Goal: Task Accomplishment & Management: Use online tool/utility

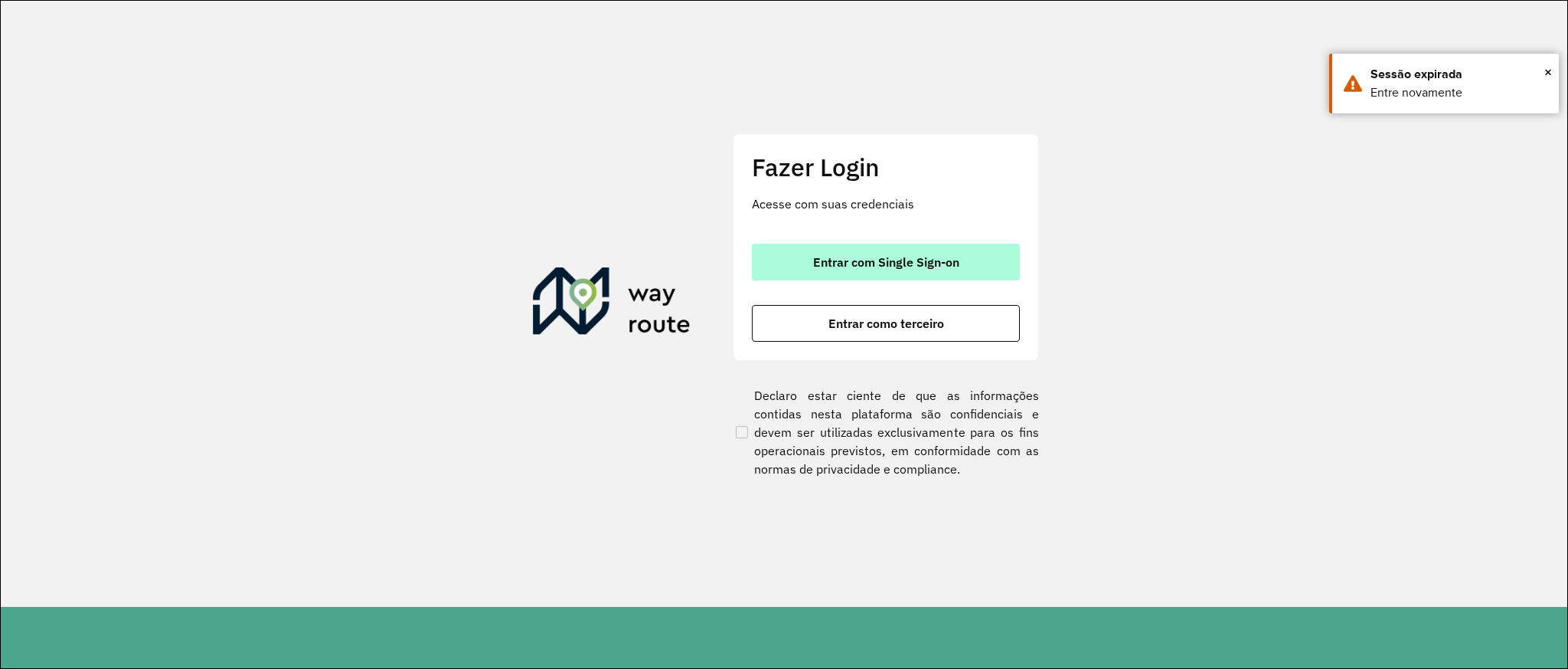
click at [898, 252] on button "Entrar com Single Sign-on" at bounding box center [886, 262] width 268 height 37
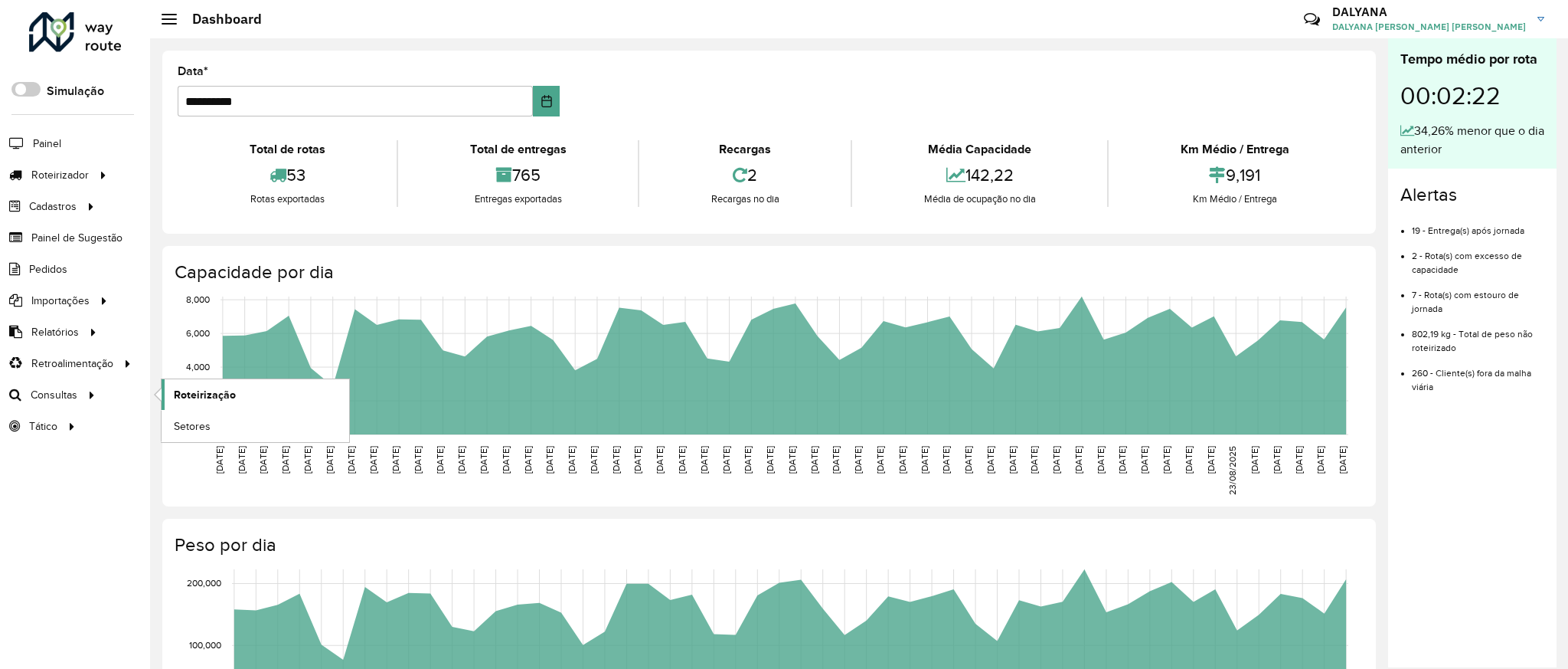
click at [209, 397] on span "Roteirização" at bounding box center [205, 394] width 62 height 16
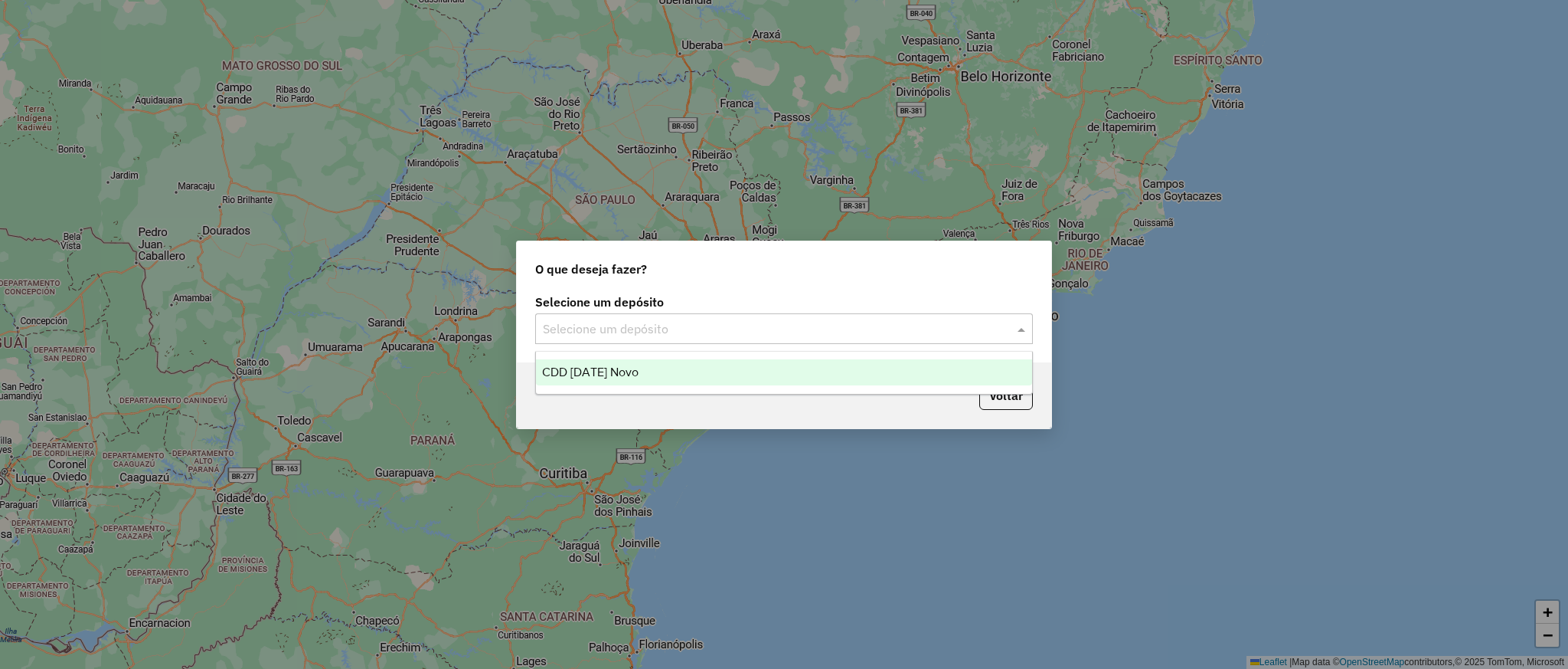
click at [733, 322] on input "text" at bounding box center [768, 329] width 452 height 18
click at [639, 375] on div "CDD [DATE] Novo" at bounding box center [784, 372] width 495 height 26
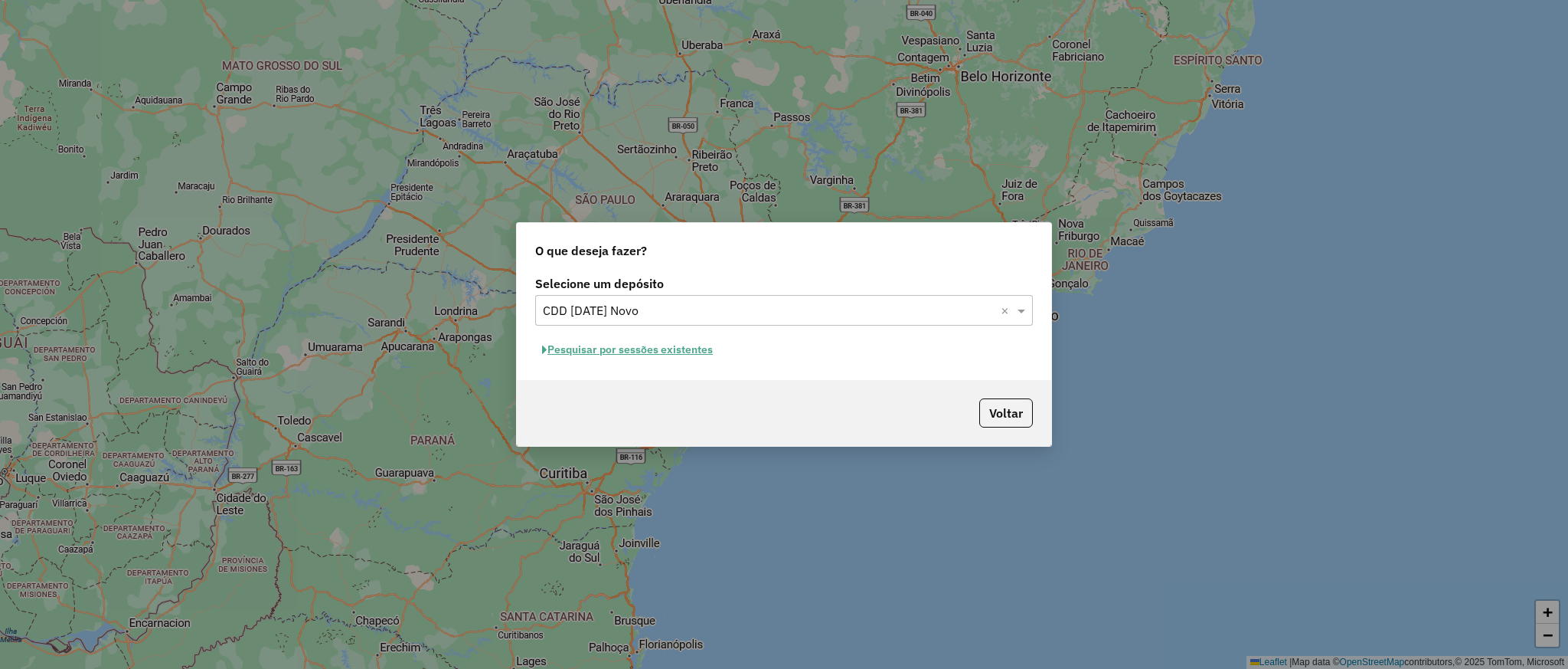
click at [629, 344] on button "Pesquisar por sessões existentes" at bounding box center [627, 349] width 185 height 24
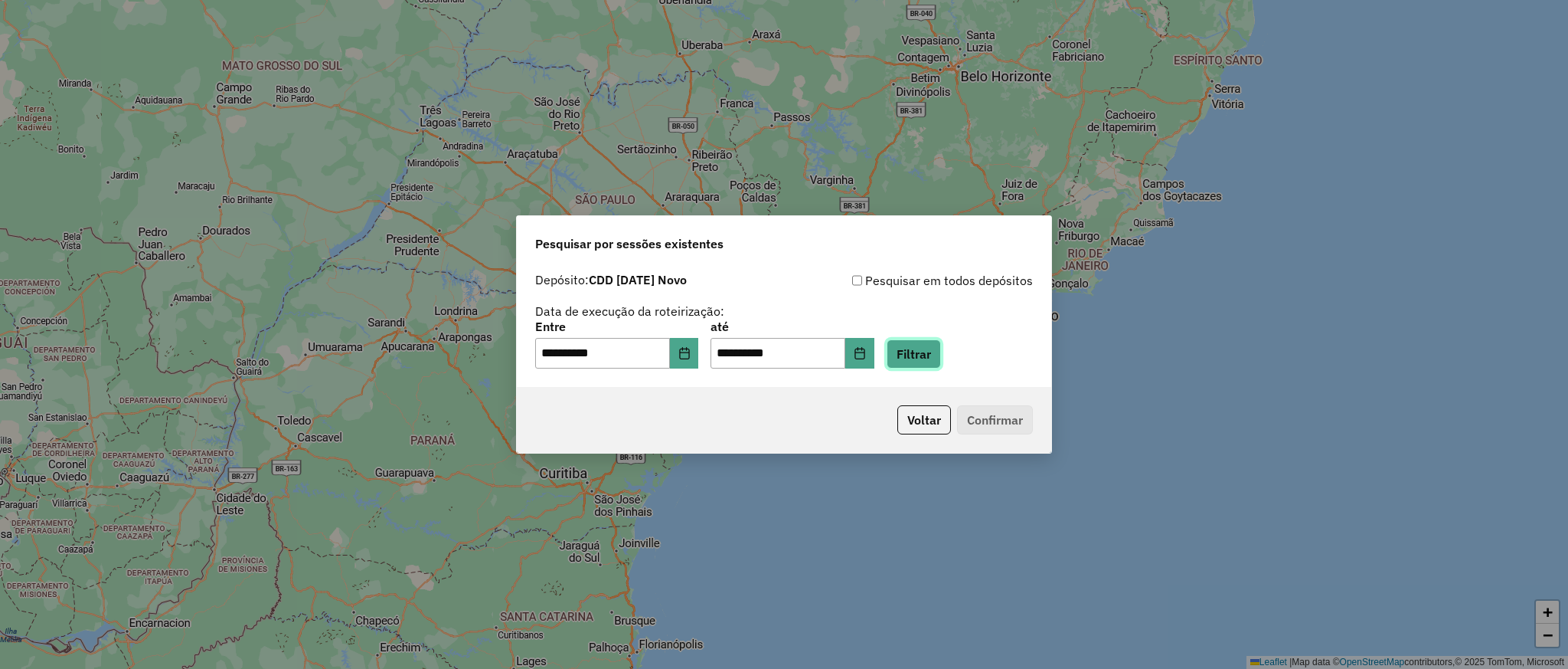
click at [932, 350] on button "Filtrar" at bounding box center [913, 354] width 54 height 29
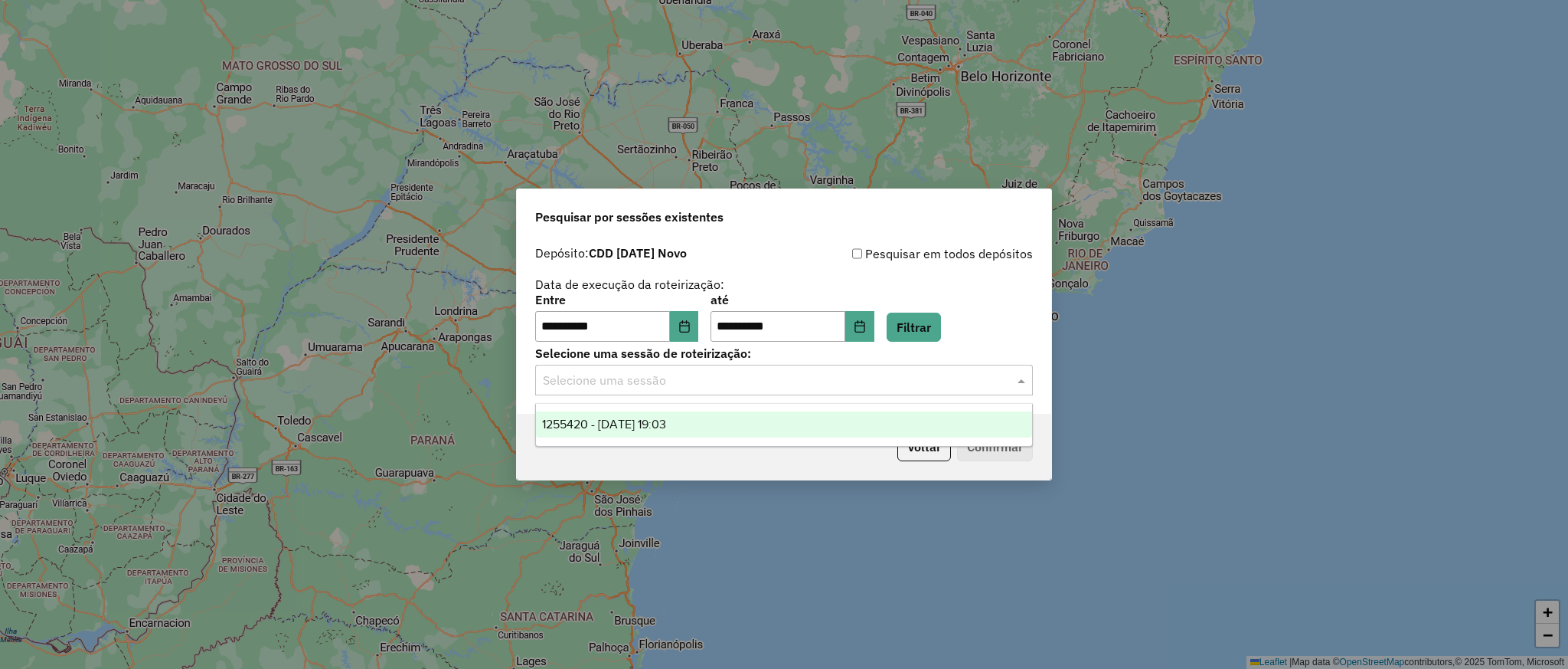
click at [757, 384] on input "text" at bounding box center [768, 381] width 452 height 18
click at [666, 423] on span "1255420 - 29/08/2025 19:03" at bounding box center [604, 423] width 124 height 13
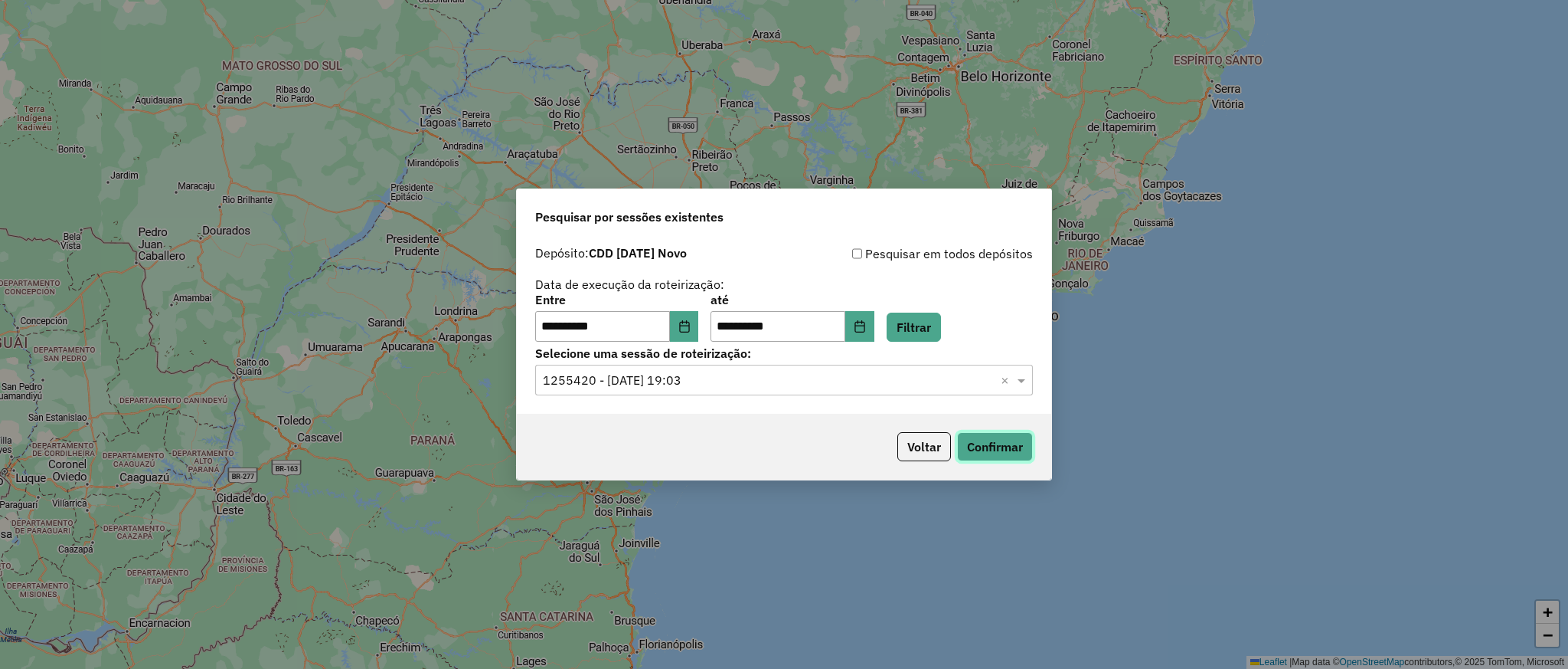
click at [989, 448] on button "Confirmar" at bounding box center [994, 447] width 76 height 29
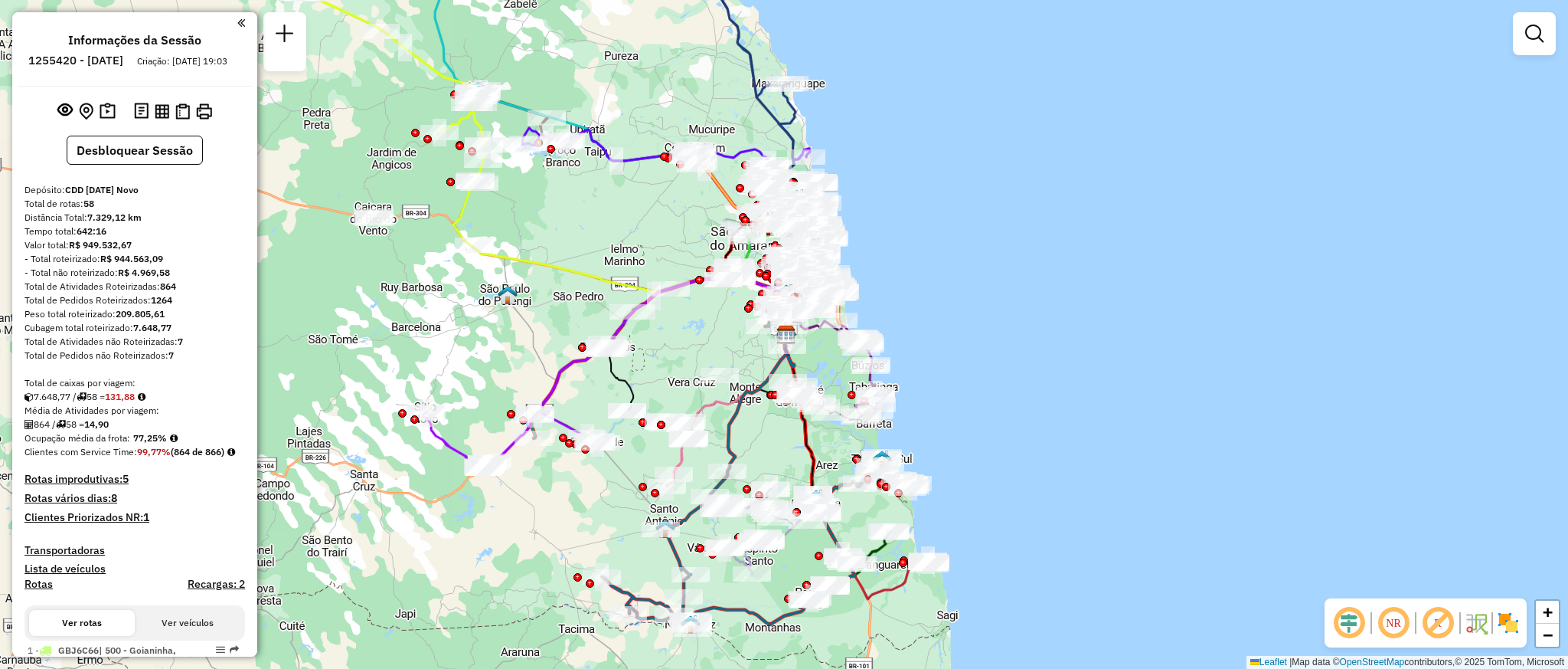
drag, startPoint x: 1011, startPoint y: 542, endPoint x: 1048, endPoint y: 292, distance: 252.7
click at [1048, 292] on div "Janela de atendimento Grade de atendimento Capacidade Transportadoras Veículos …" at bounding box center [784, 334] width 1568 height 669
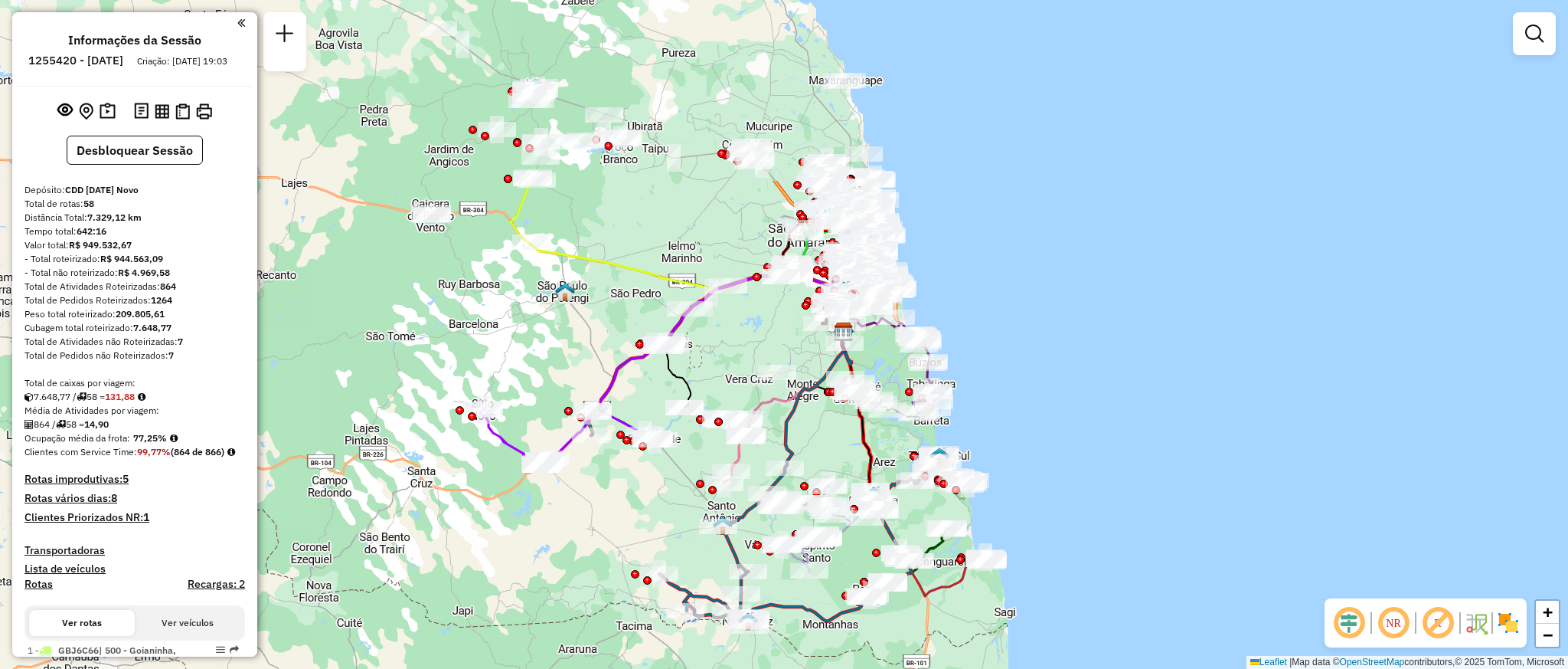
drag, startPoint x: 453, startPoint y: 307, endPoint x: 422, endPoint y: 392, distance: 90.5
click at [473, 552] on div "Janela de atendimento Grade de atendimento Capacidade Transportadoras Veículos …" at bounding box center [784, 334] width 1568 height 669
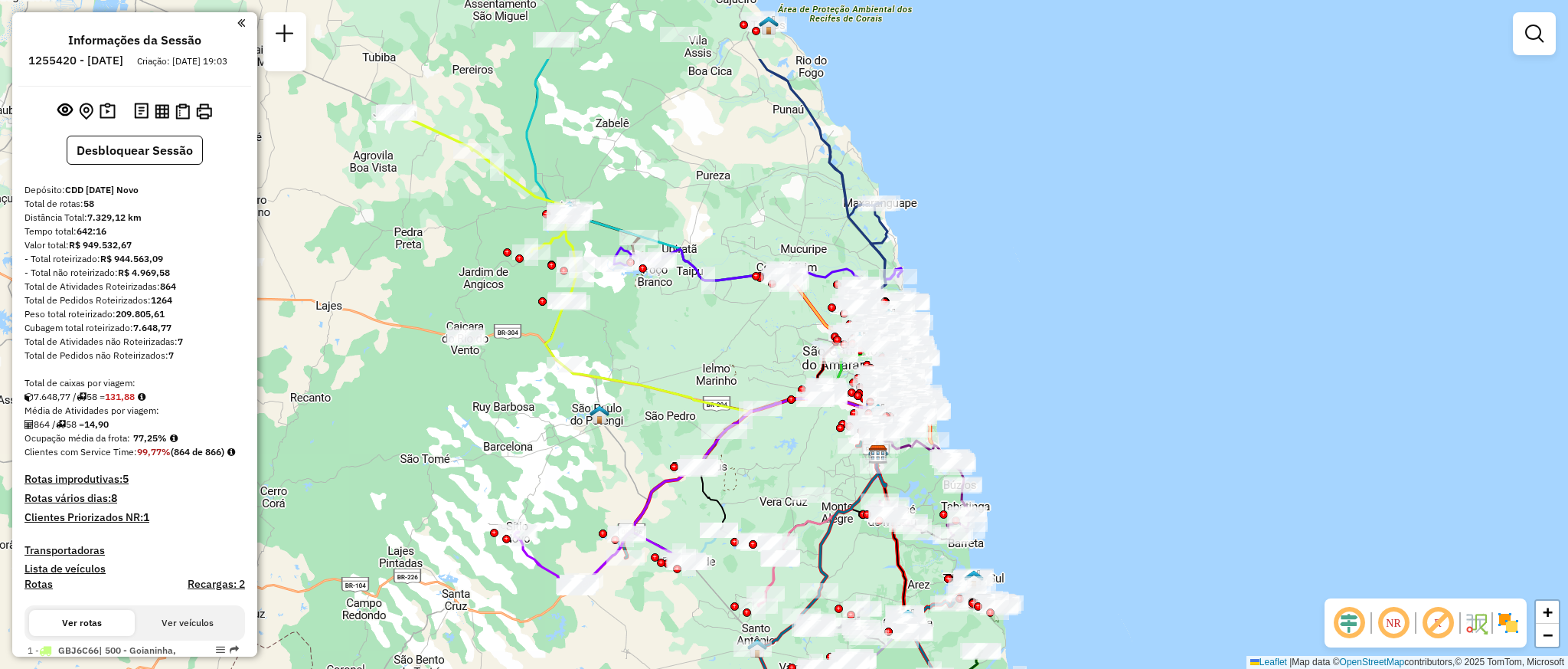
drag, startPoint x: 416, startPoint y: 278, endPoint x: 451, endPoint y: 389, distance: 116.4
click at [451, 389] on div "Janela de atendimento Grade de atendimento Capacidade Transportadoras Veículos …" at bounding box center [784, 334] width 1568 height 669
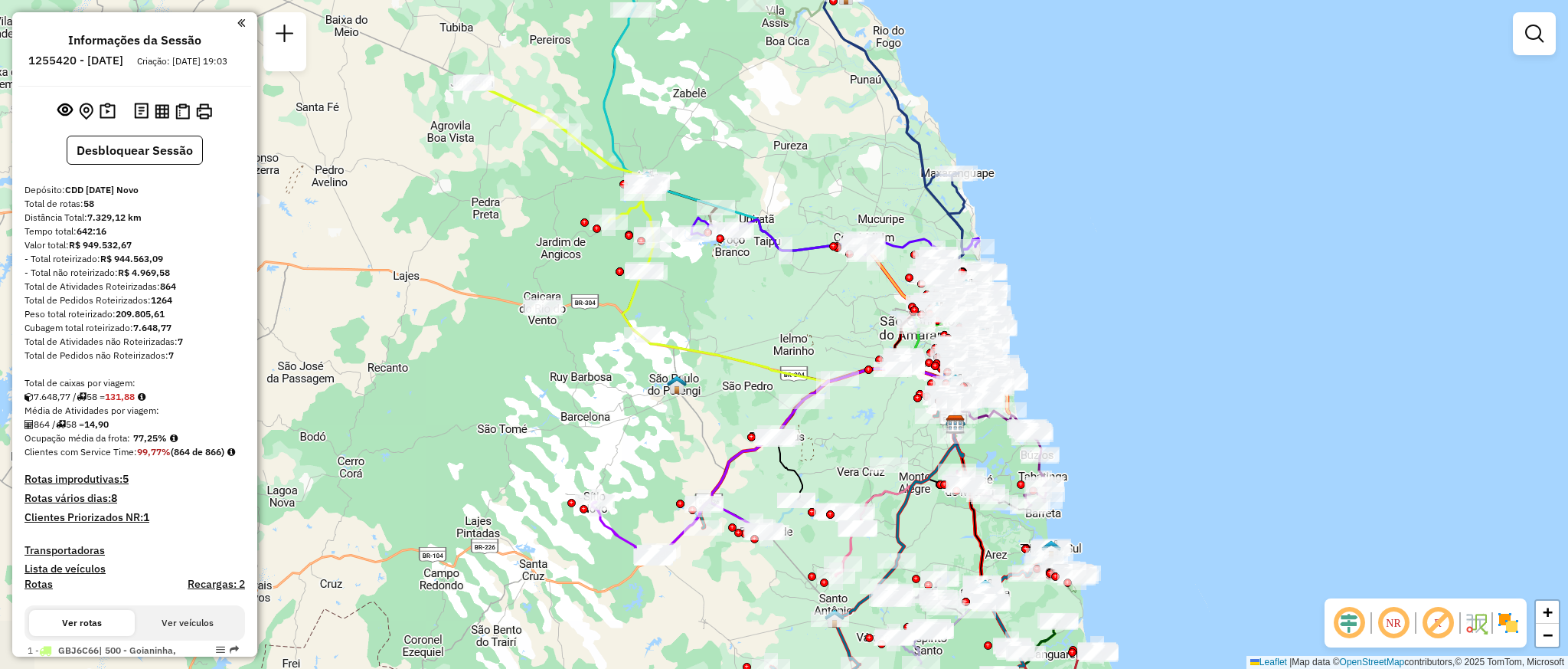
drag, startPoint x: 396, startPoint y: 213, endPoint x: 473, endPoint y: 183, distance: 82.6
click at [473, 183] on div "Janela de atendimento Grade de atendimento Capacidade Transportadoras Veículos …" at bounding box center [784, 334] width 1568 height 669
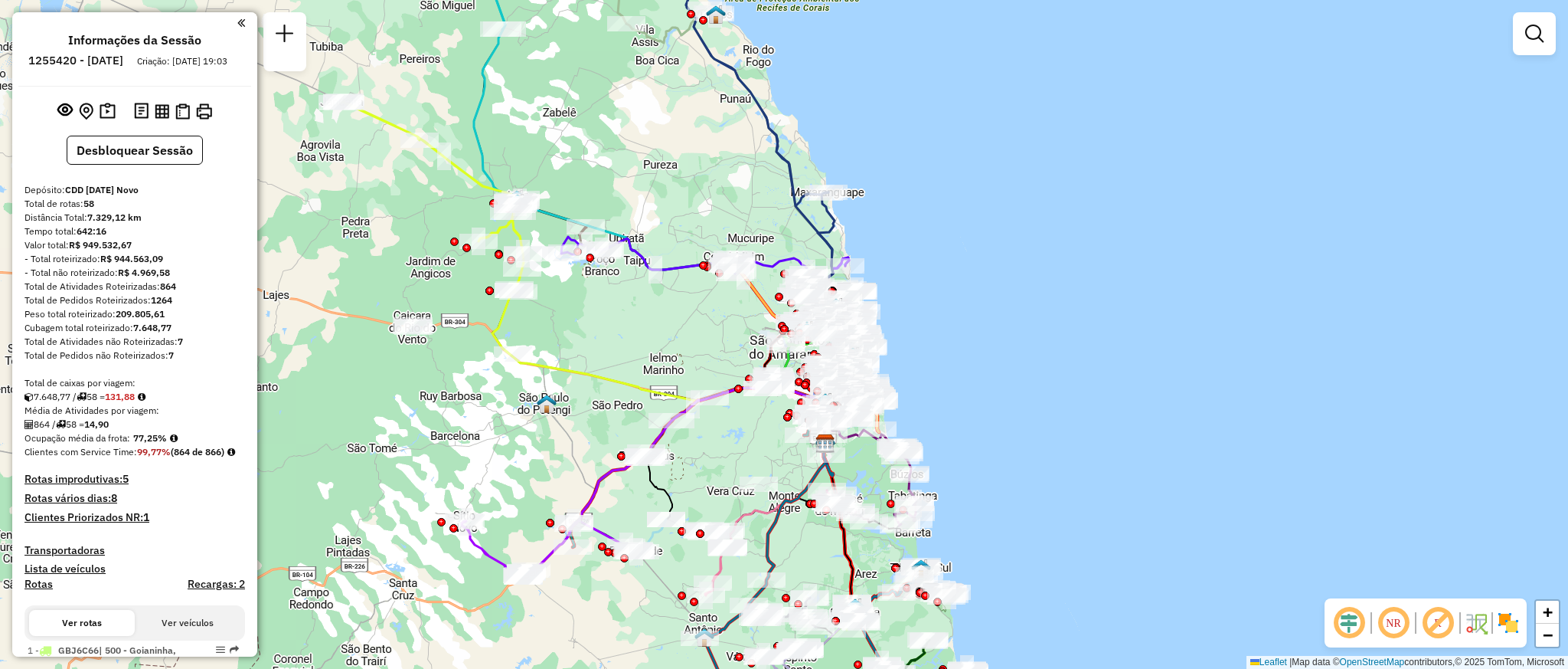
drag, startPoint x: 763, startPoint y: 334, endPoint x: 633, endPoint y: 354, distance: 131.5
click at [633, 354] on div "Janela de atendimento Grade de atendimento Capacidade Transportadoras Veículos …" at bounding box center [784, 334] width 1568 height 669
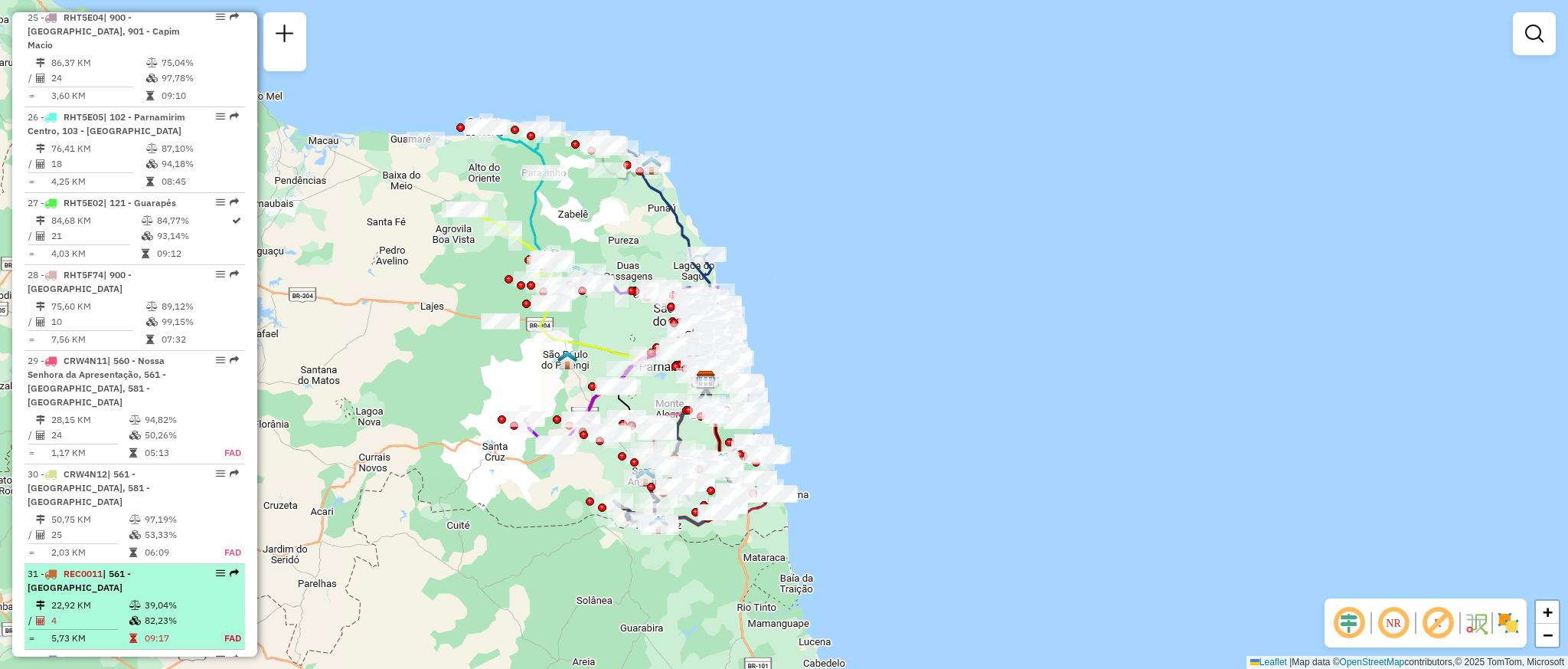
scroll to position [2944, 0]
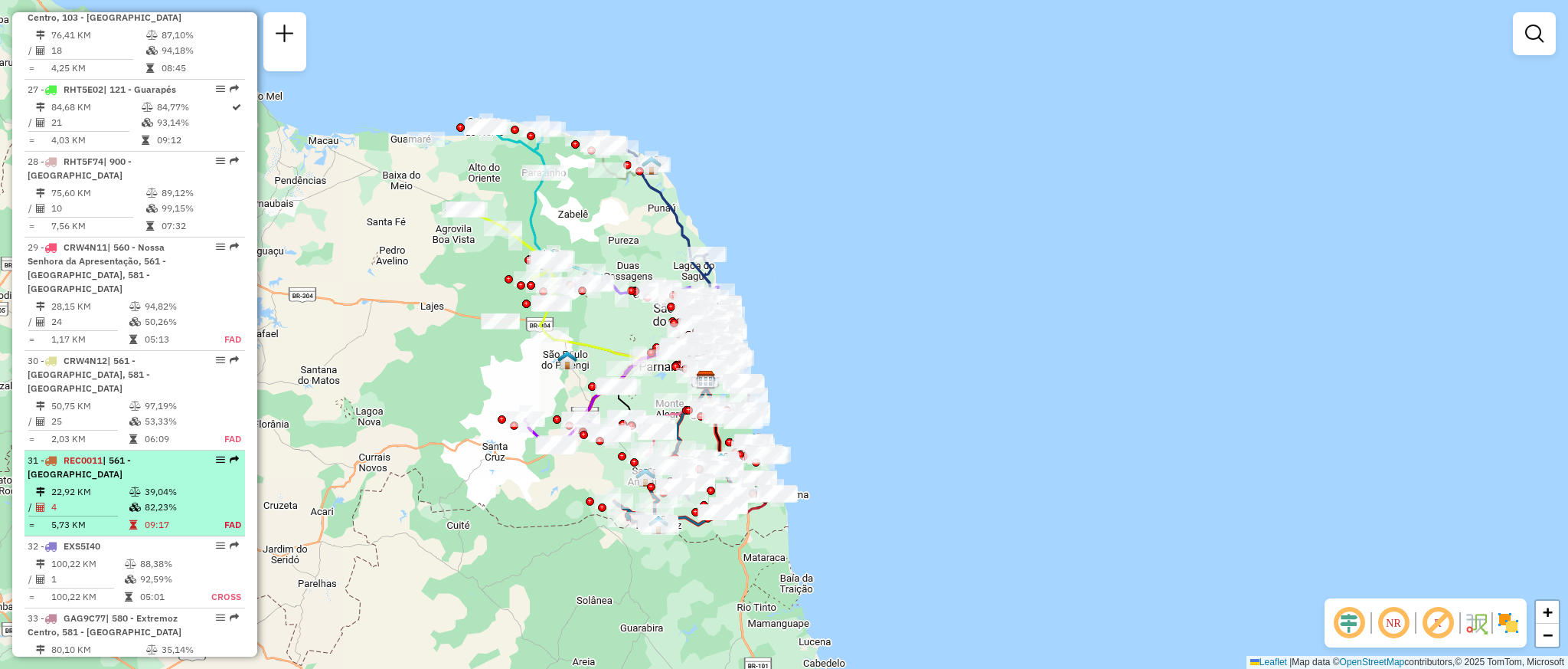
select select "**********"
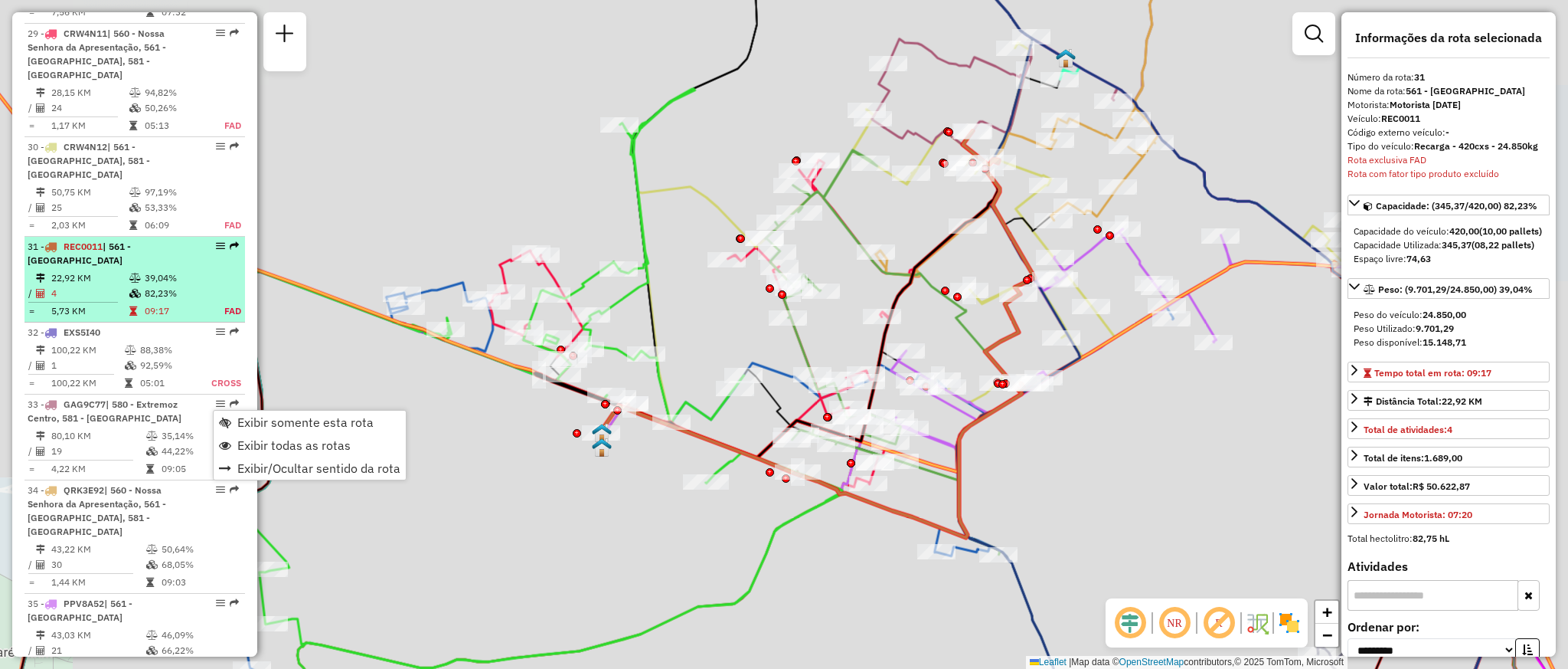
scroll to position [3334, 0]
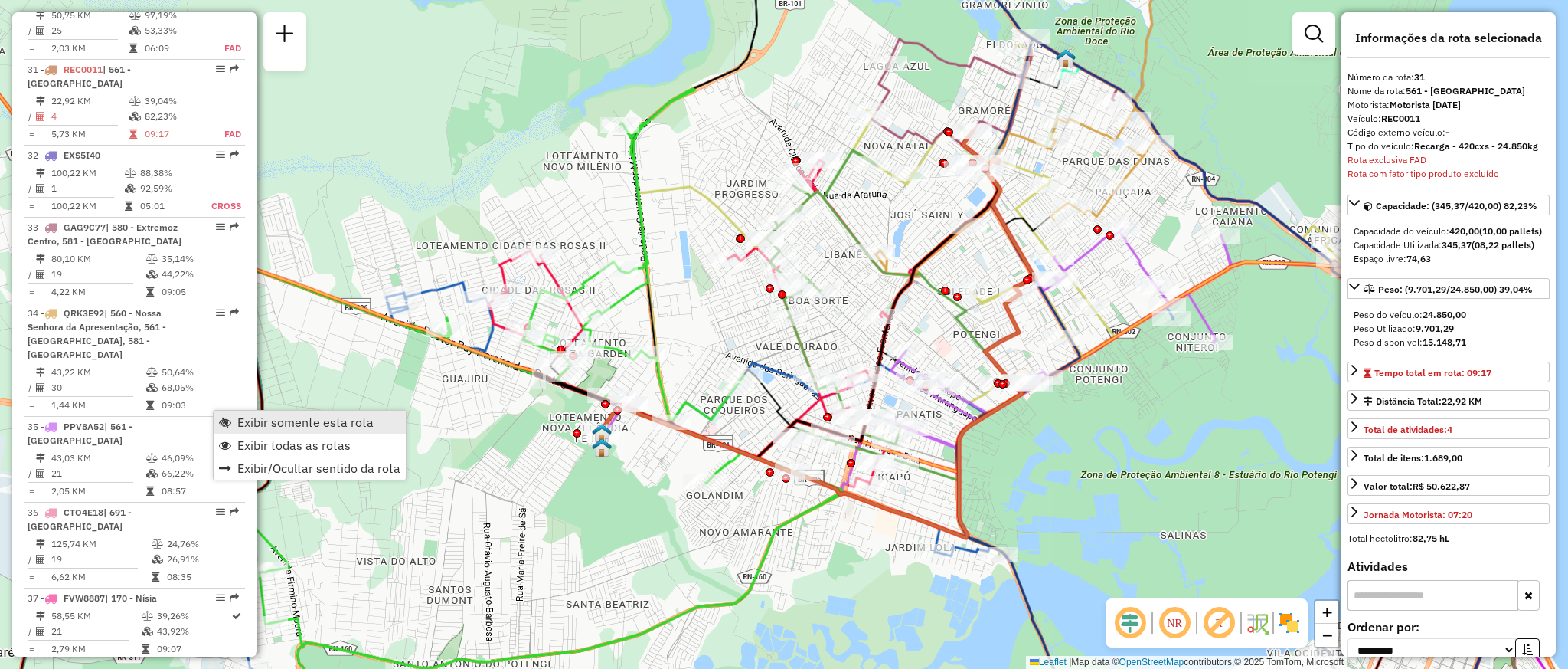
click at [255, 421] on span "Exibir somente esta rota" at bounding box center [306, 422] width 136 height 12
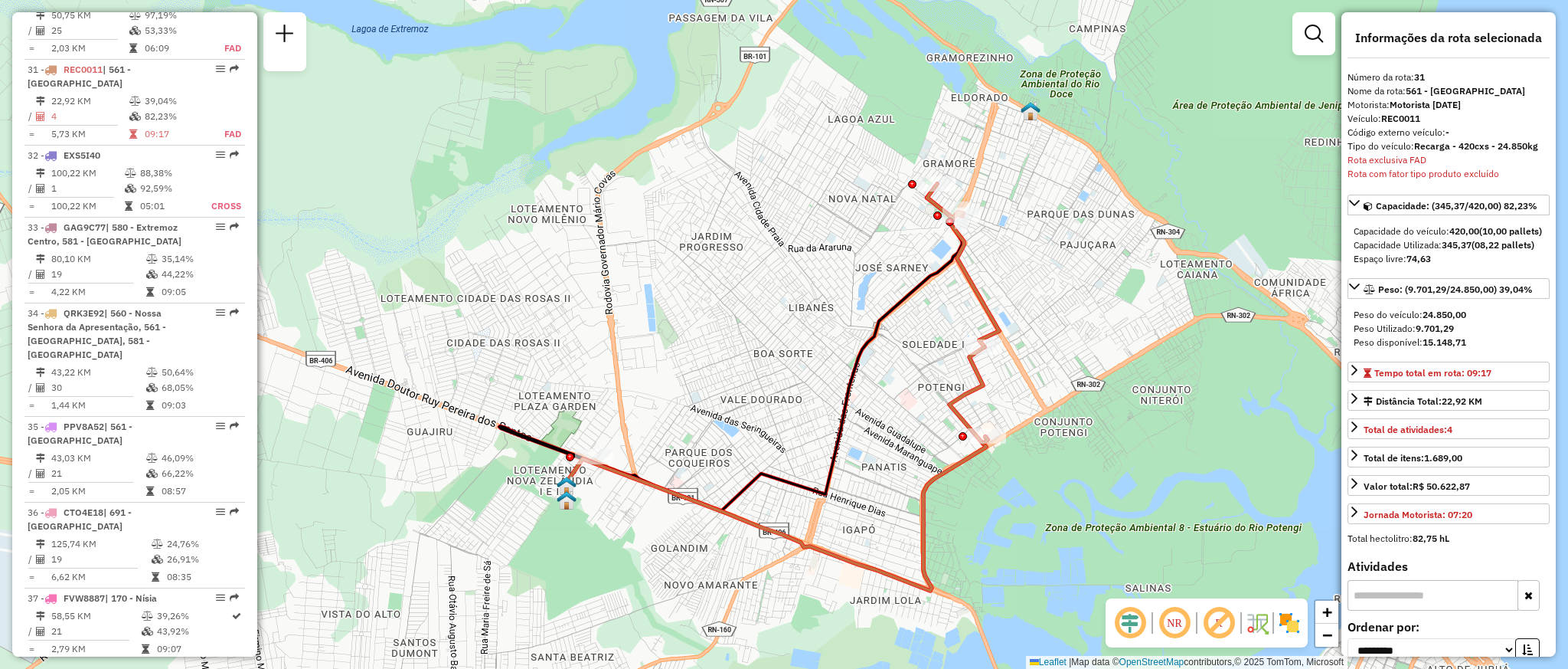
drag, startPoint x: 459, startPoint y: 246, endPoint x: 421, endPoint y: 298, distance: 64.4
click at [421, 298] on div "Janela de atendimento Grade de atendimento Capacidade Transportadoras Veículos …" at bounding box center [784, 334] width 1568 height 669
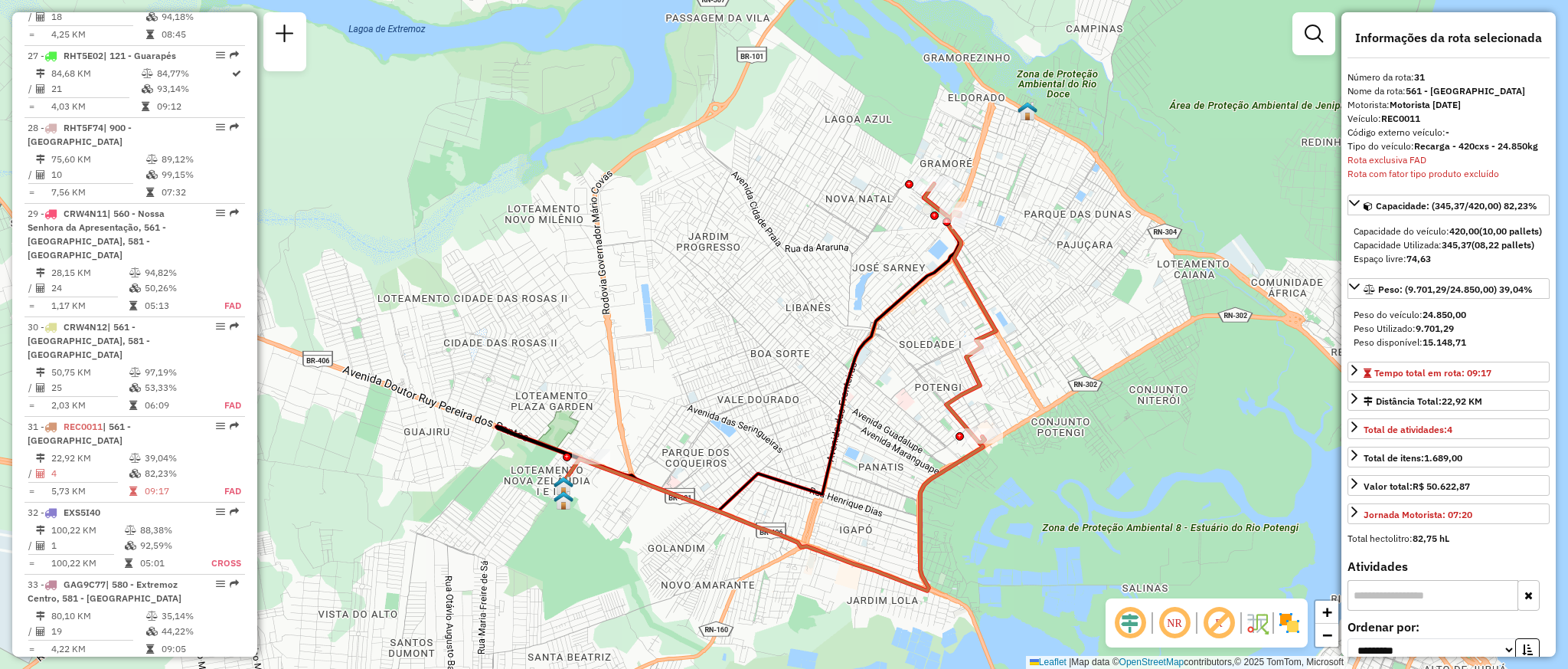
scroll to position [2989, 0]
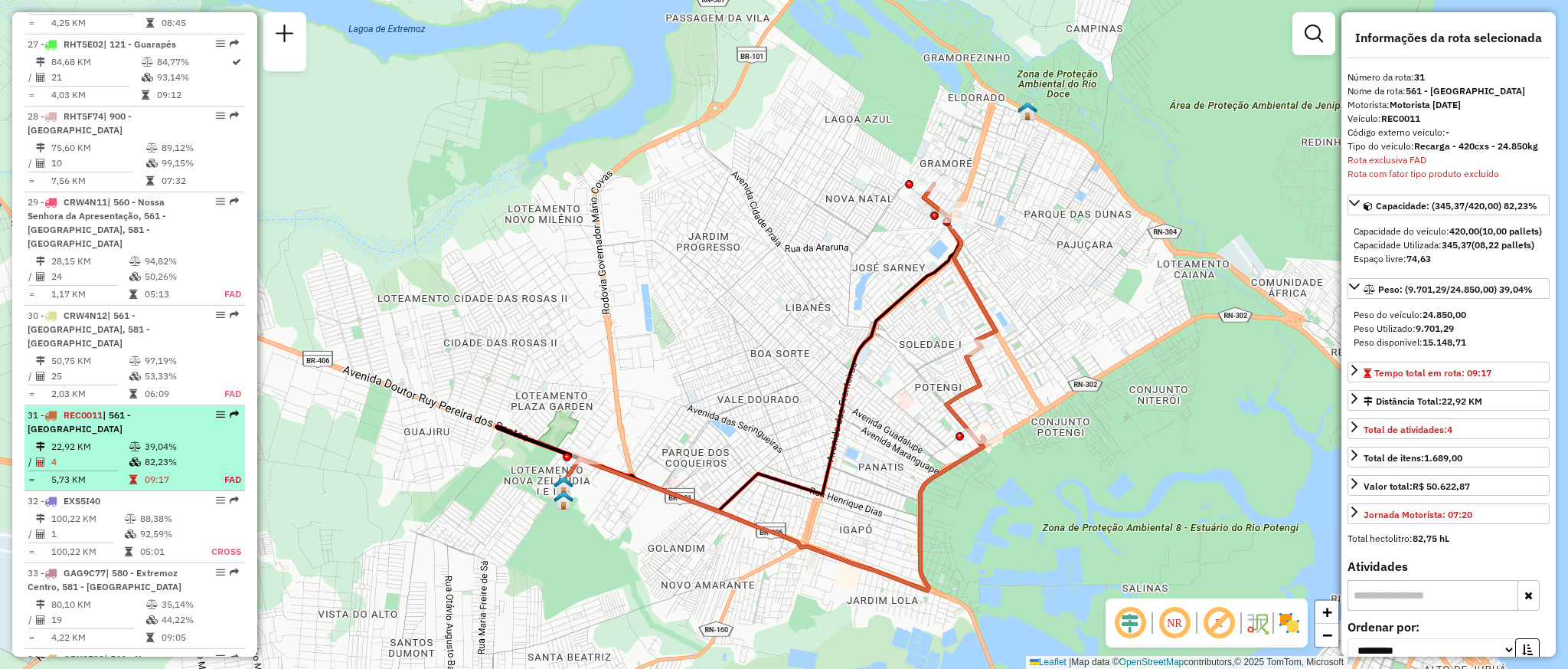
click at [194, 439] on td "39,04%" at bounding box center [176, 447] width 64 height 15
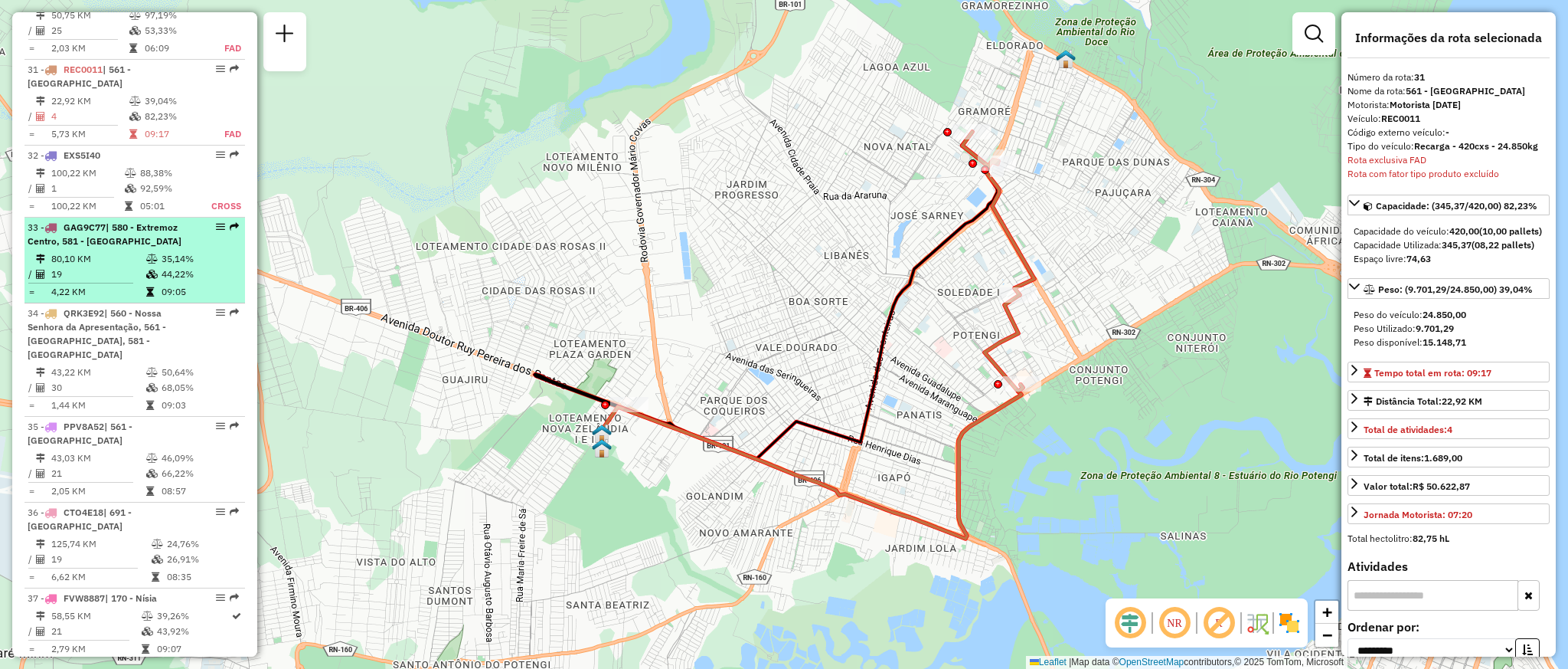
scroll to position [3108, 0]
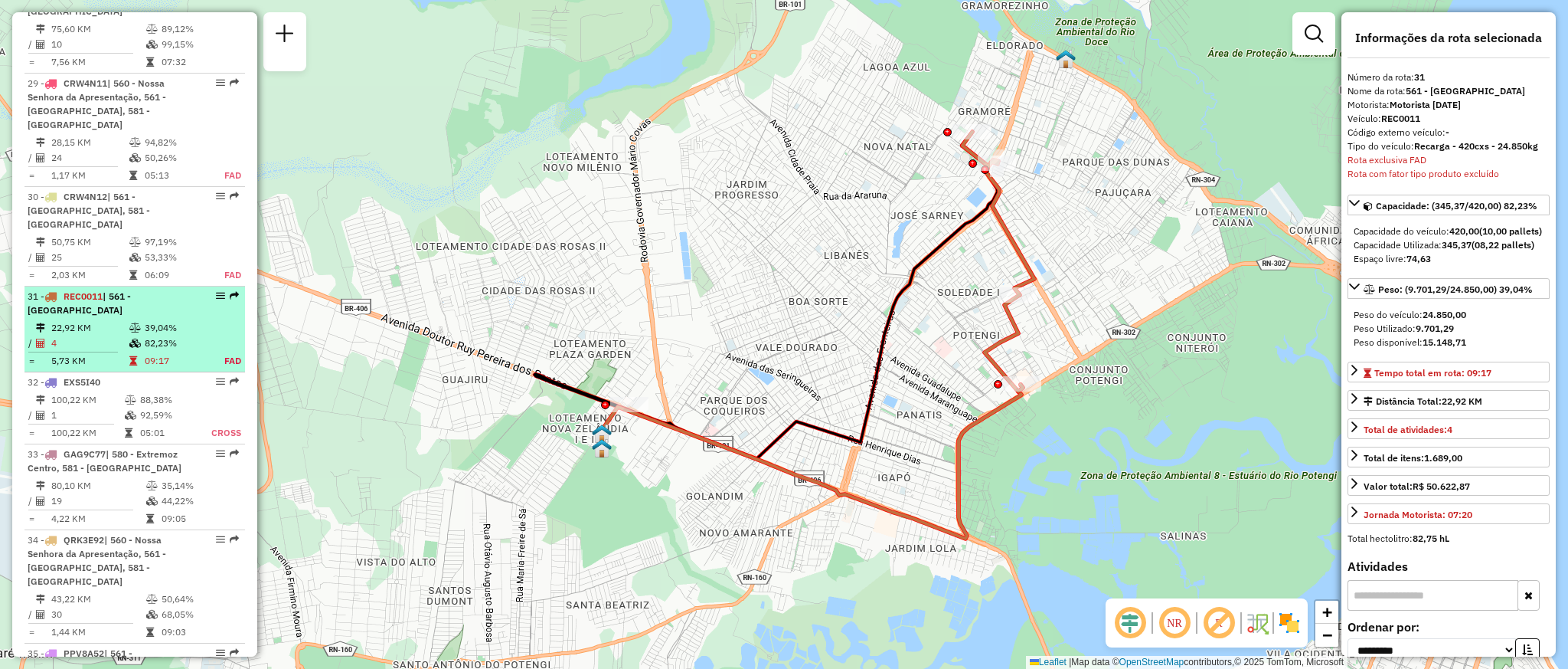
click at [209, 320] on table "22,92 KM 39,04% / 4 82,23% = 5,73 KM 09:17 FAD" at bounding box center [135, 344] width 215 height 48
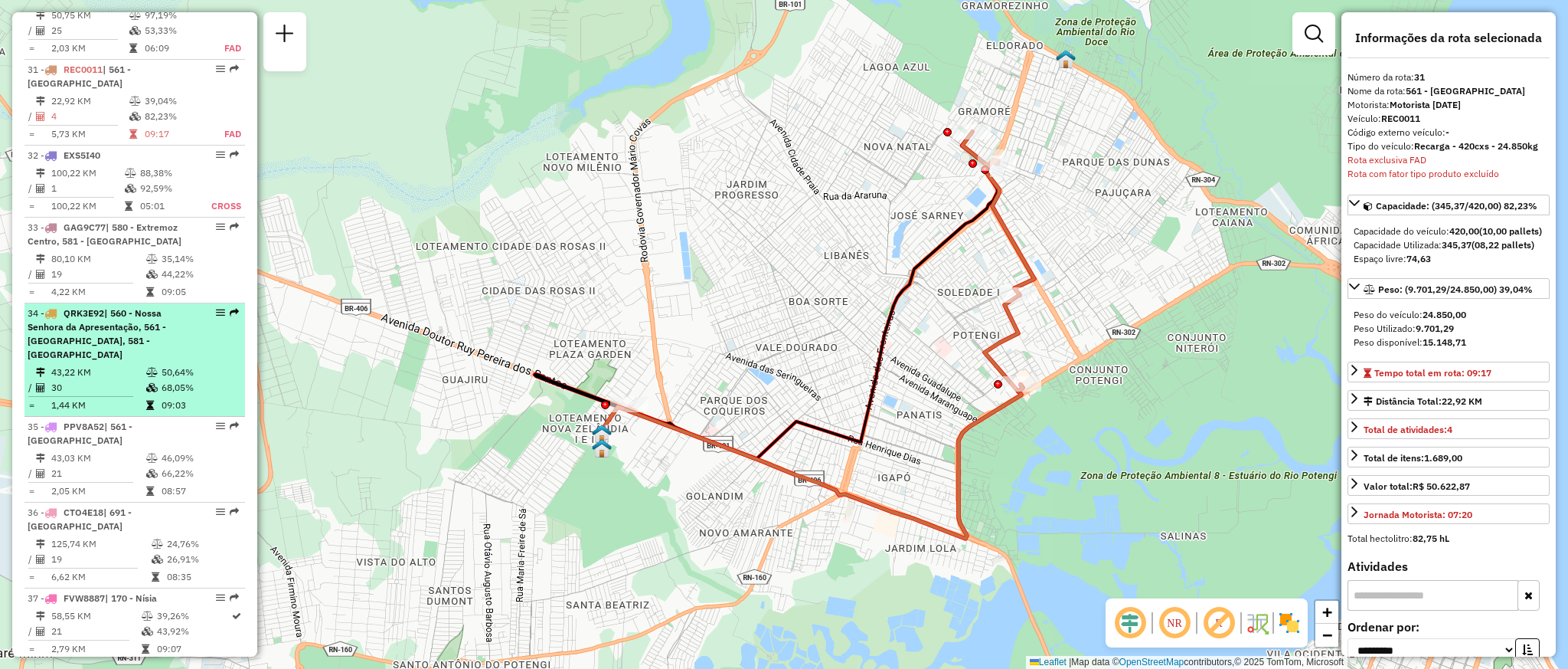
scroll to position [2994, 0]
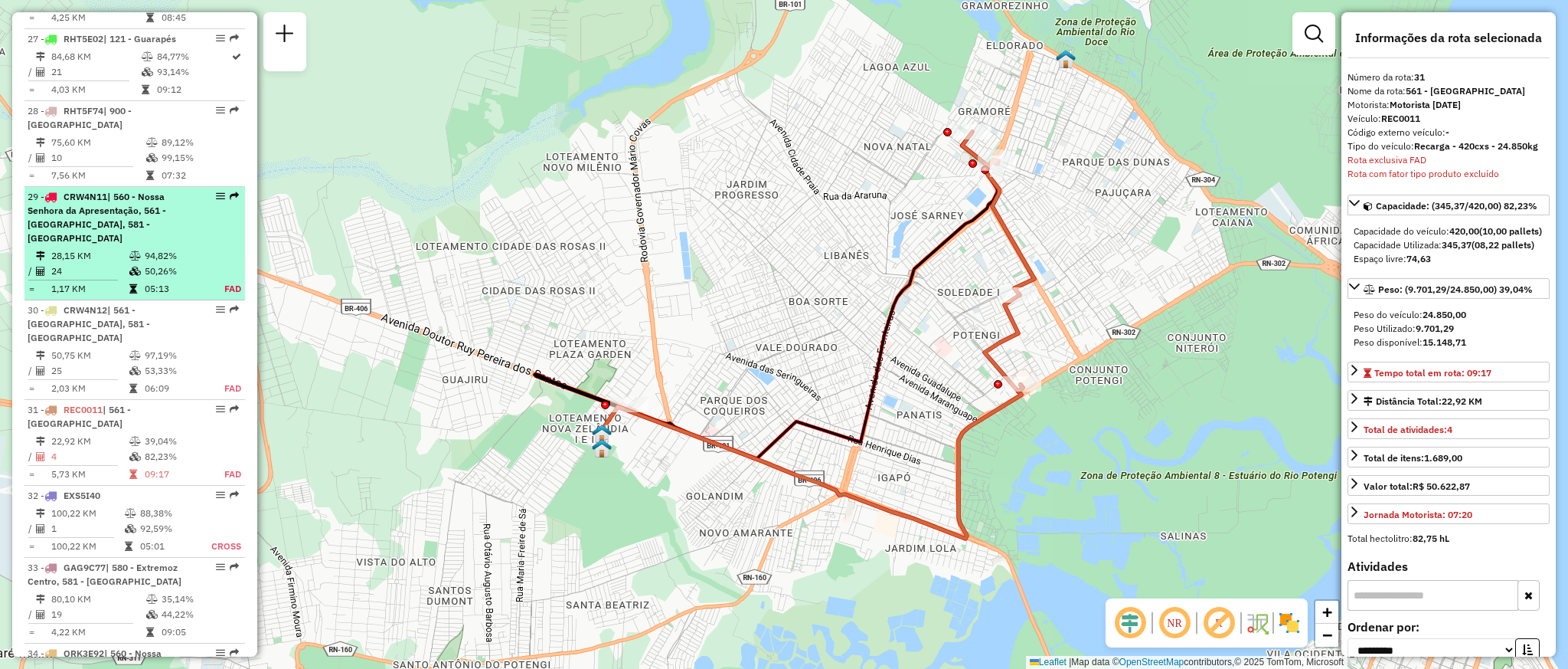
click at [204, 249] on table "28,15 KM 94,82% / 24 50,26% = 1,17 KM 05:13 FAD" at bounding box center [135, 272] width 215 height 48
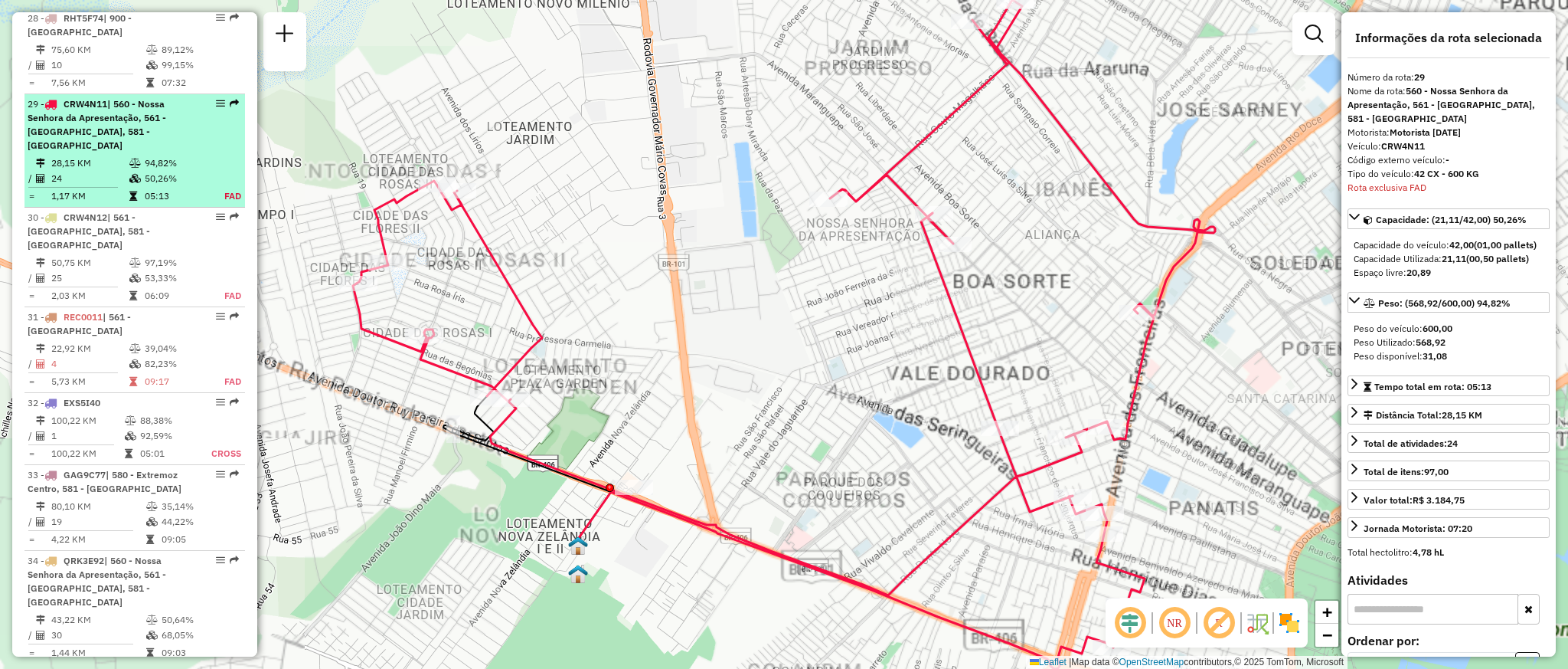
scroll to position [3149, 0]
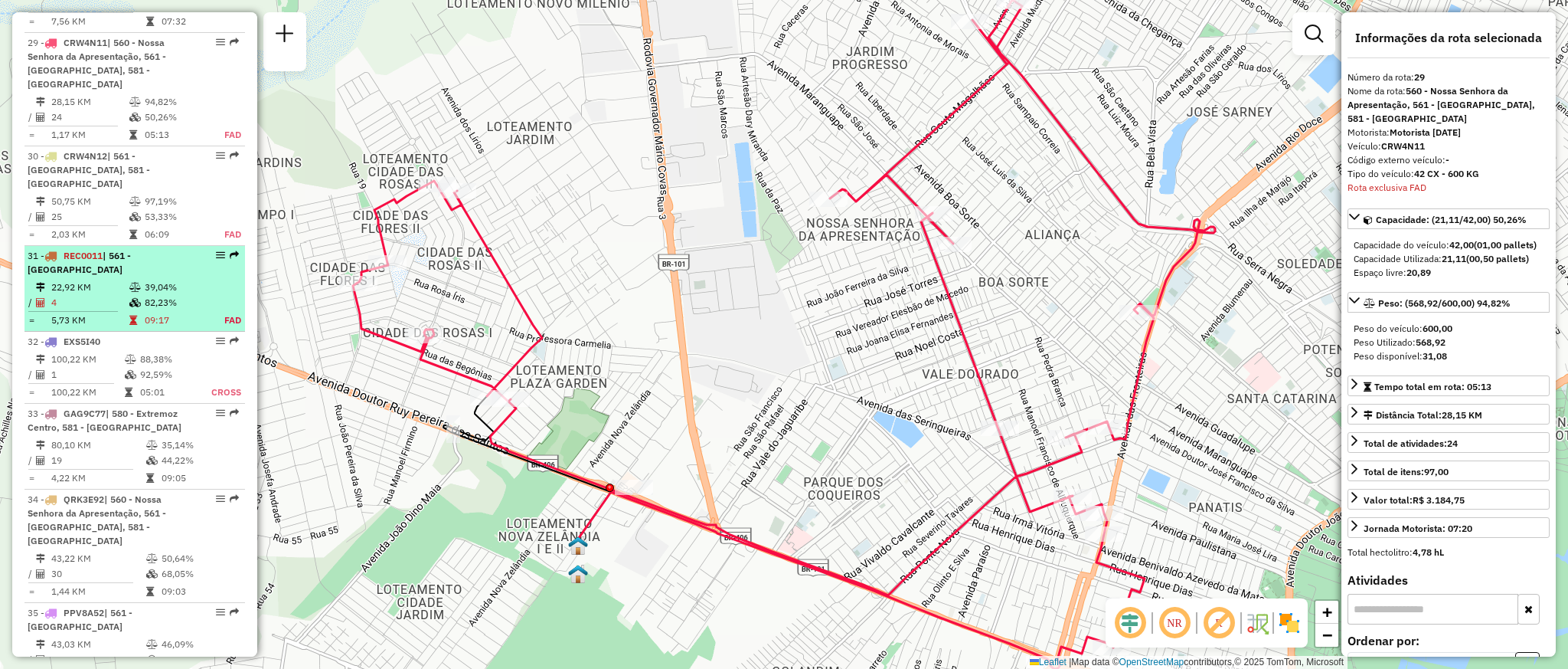
click at [196, 295] on td "82,23%" at bounding box center [176, 302] width 64 height 15
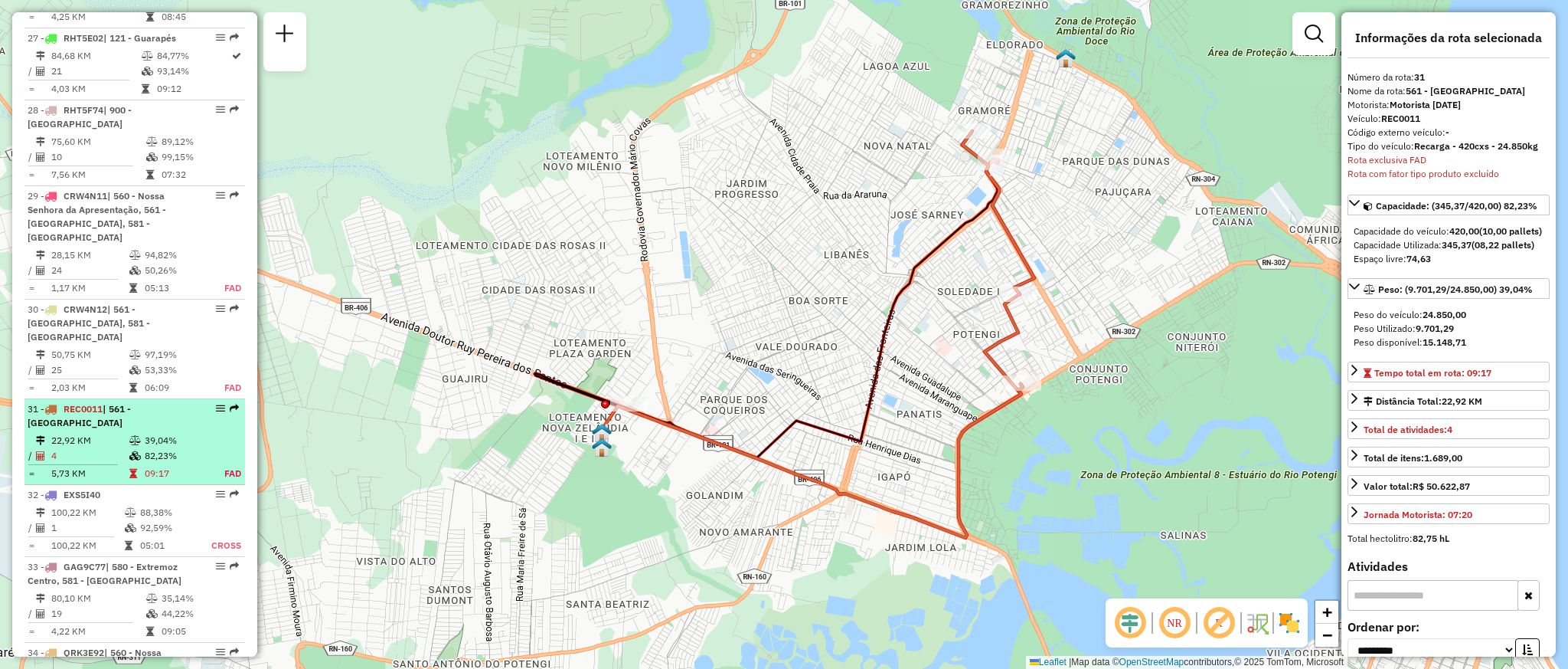
scroll to position [2882, 0]
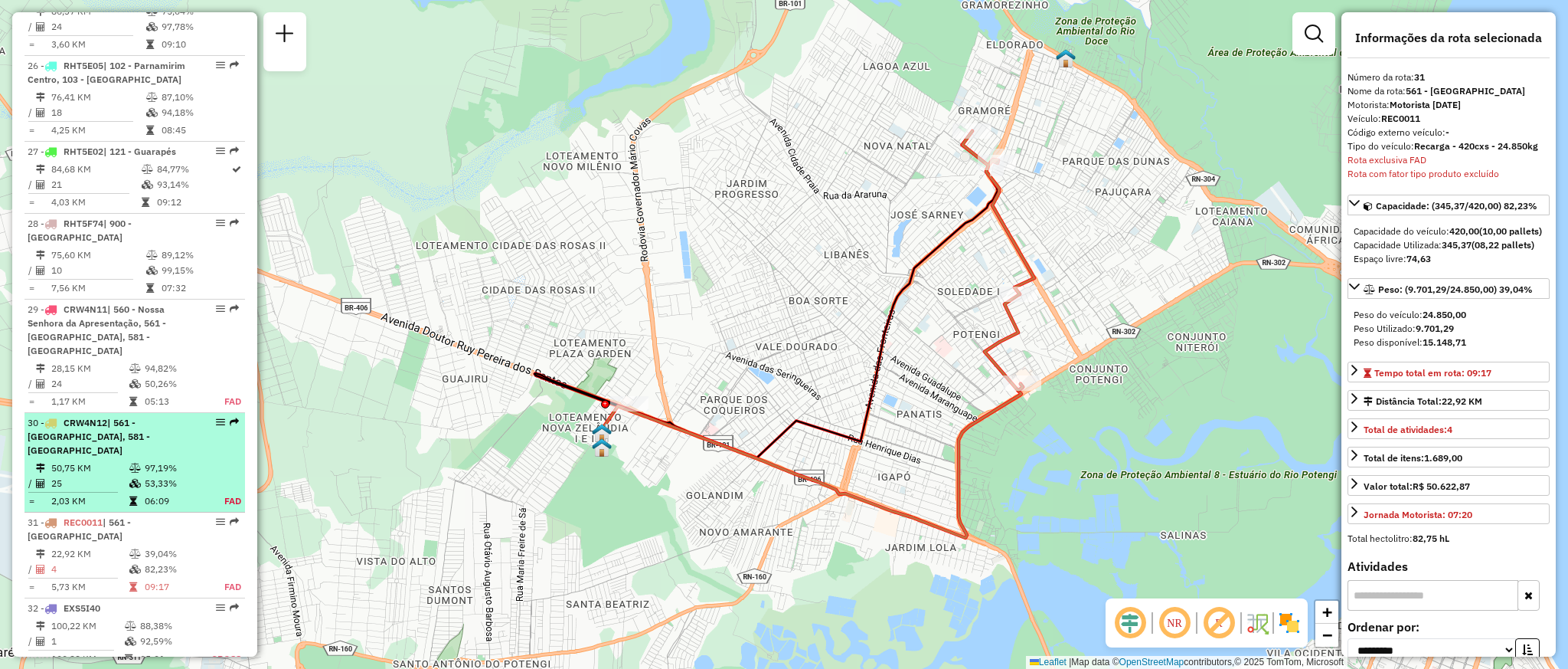
click at [204, 460] on table "50,75 KM 97,19% / 25 53,33% = 2,03 KM 06:09 FAD" at bounding box center [135, 484] width 215 height 48
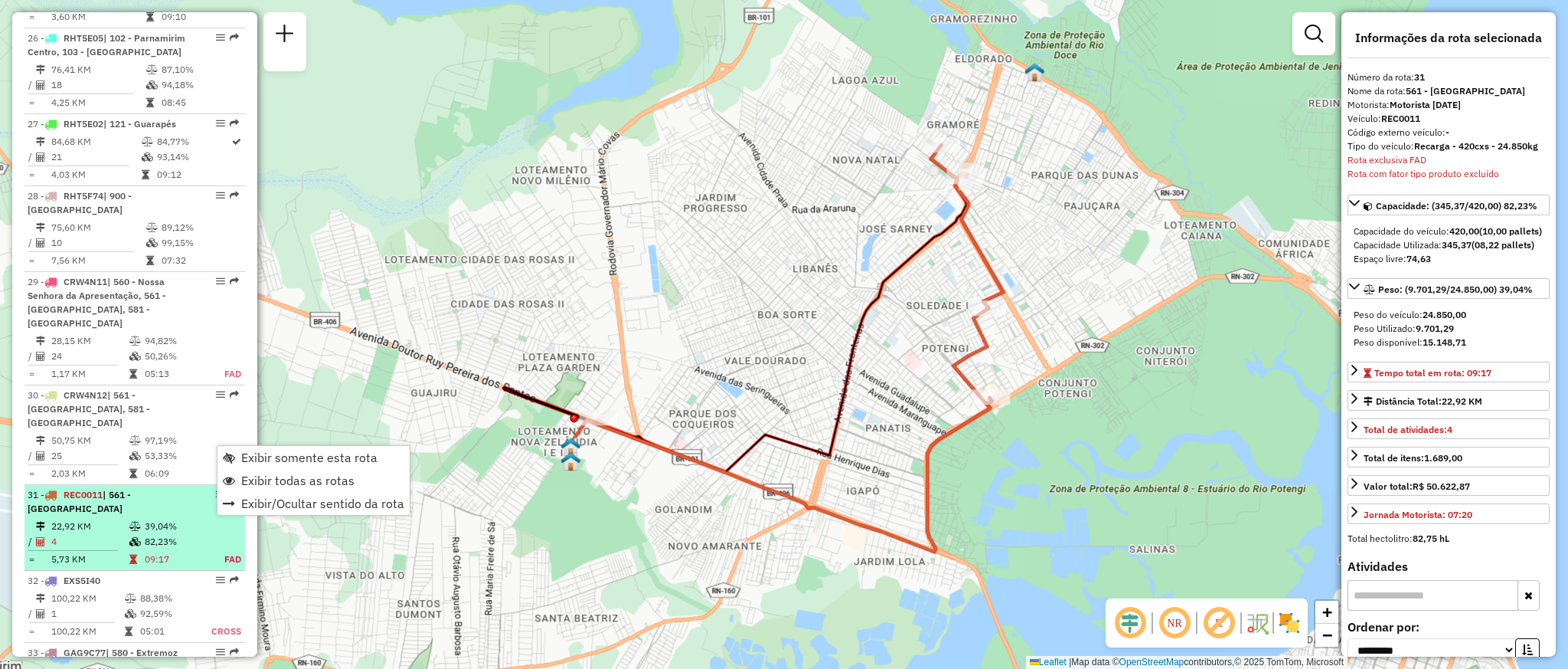
scroll to position [3334, 0]
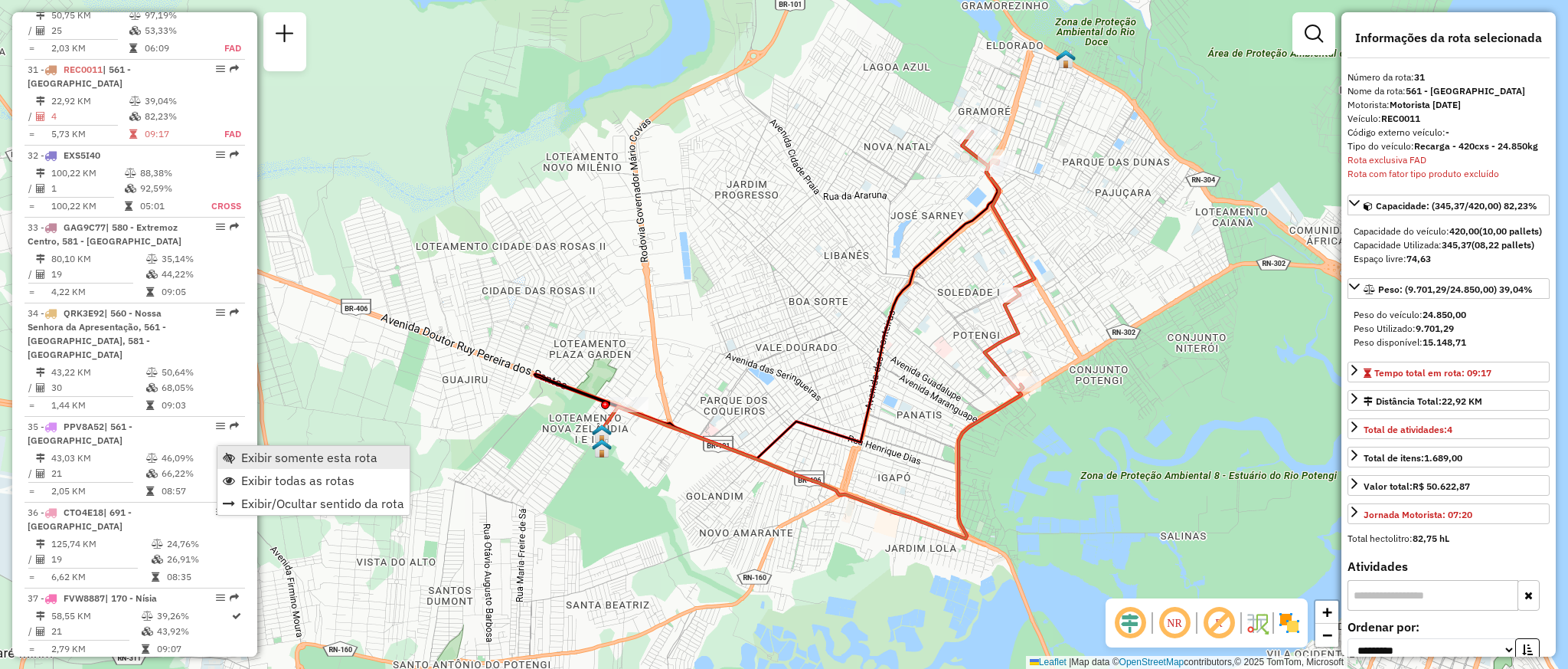
click at [278, 460] on span "Exibir somente esta rota" at bounding box center [310, 457] width 136 height 12
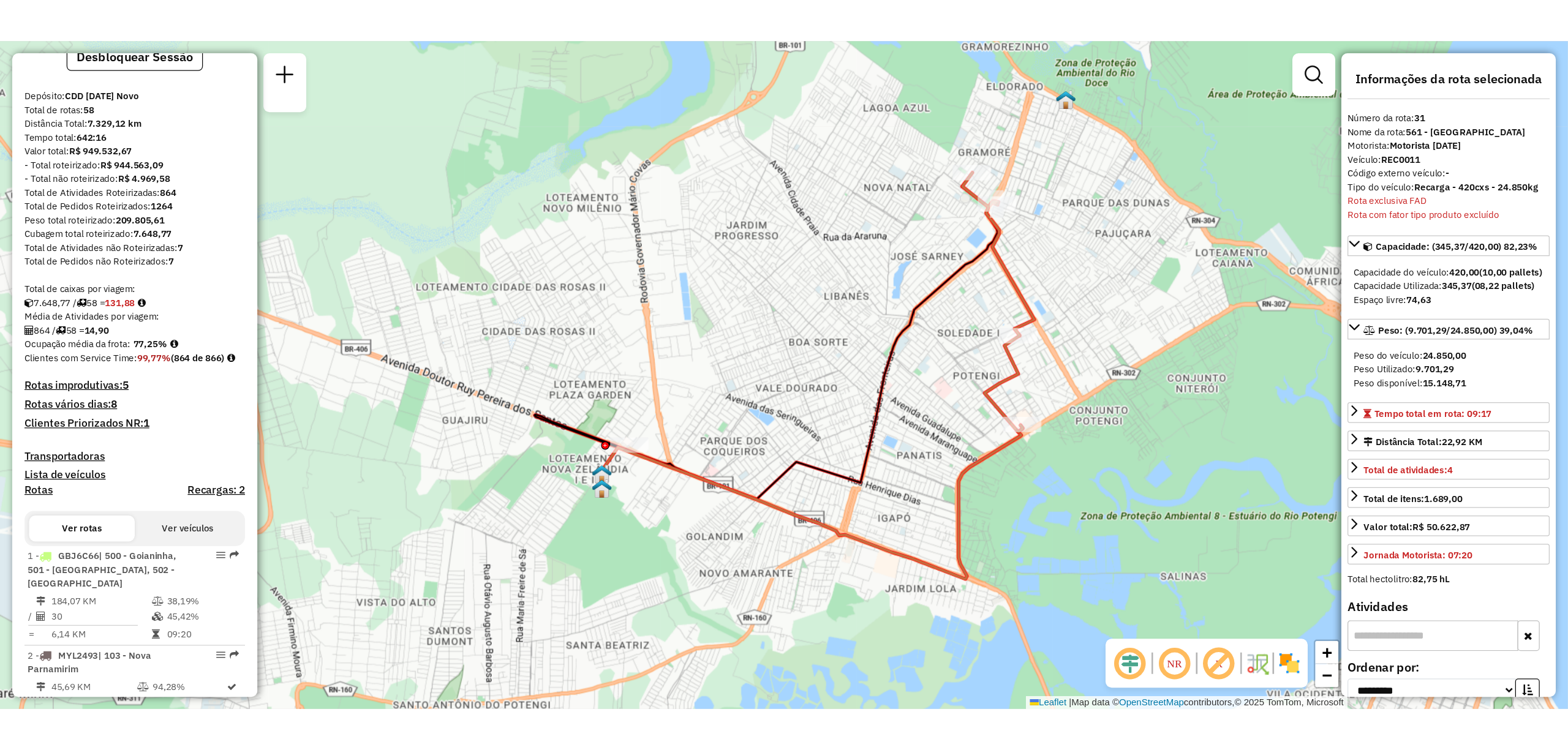
scroll to position [0, 0]
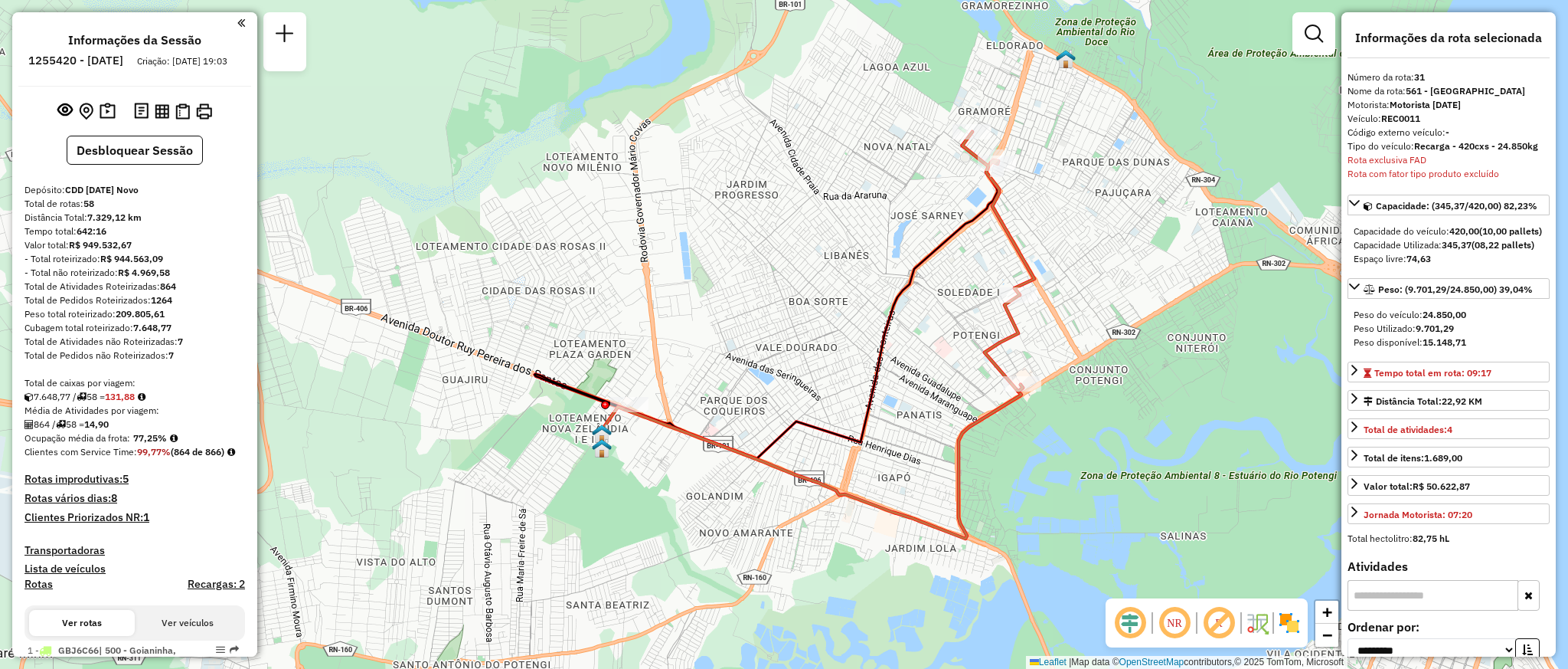
click at [87, 64] on h6 "1255420 - 29/08/2025" at bounding box center [76, 61] width 95 height 14
copy h6 "1255420"
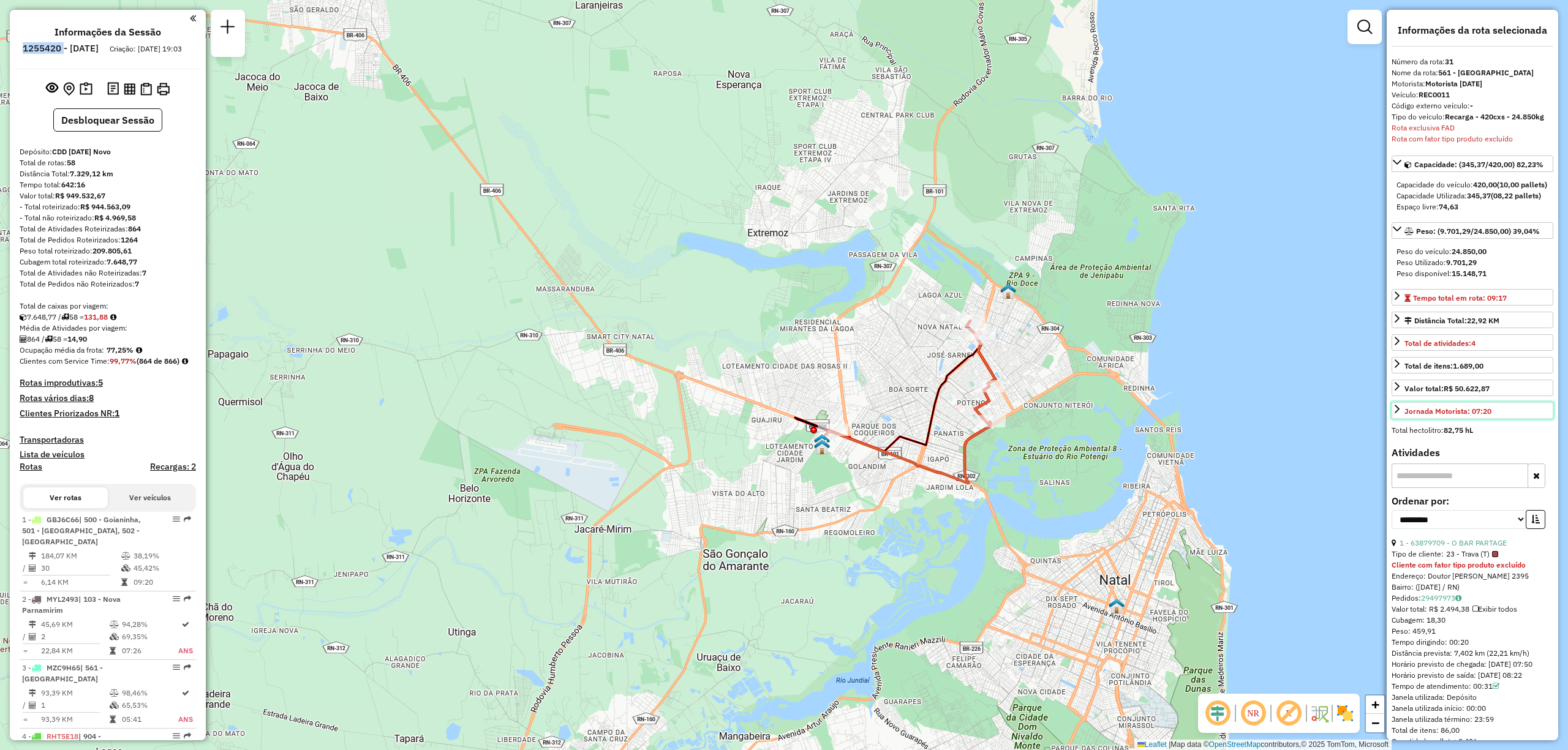
click at [1253, 413] on icon at bounding box center [1397, 409] width 5 height 9
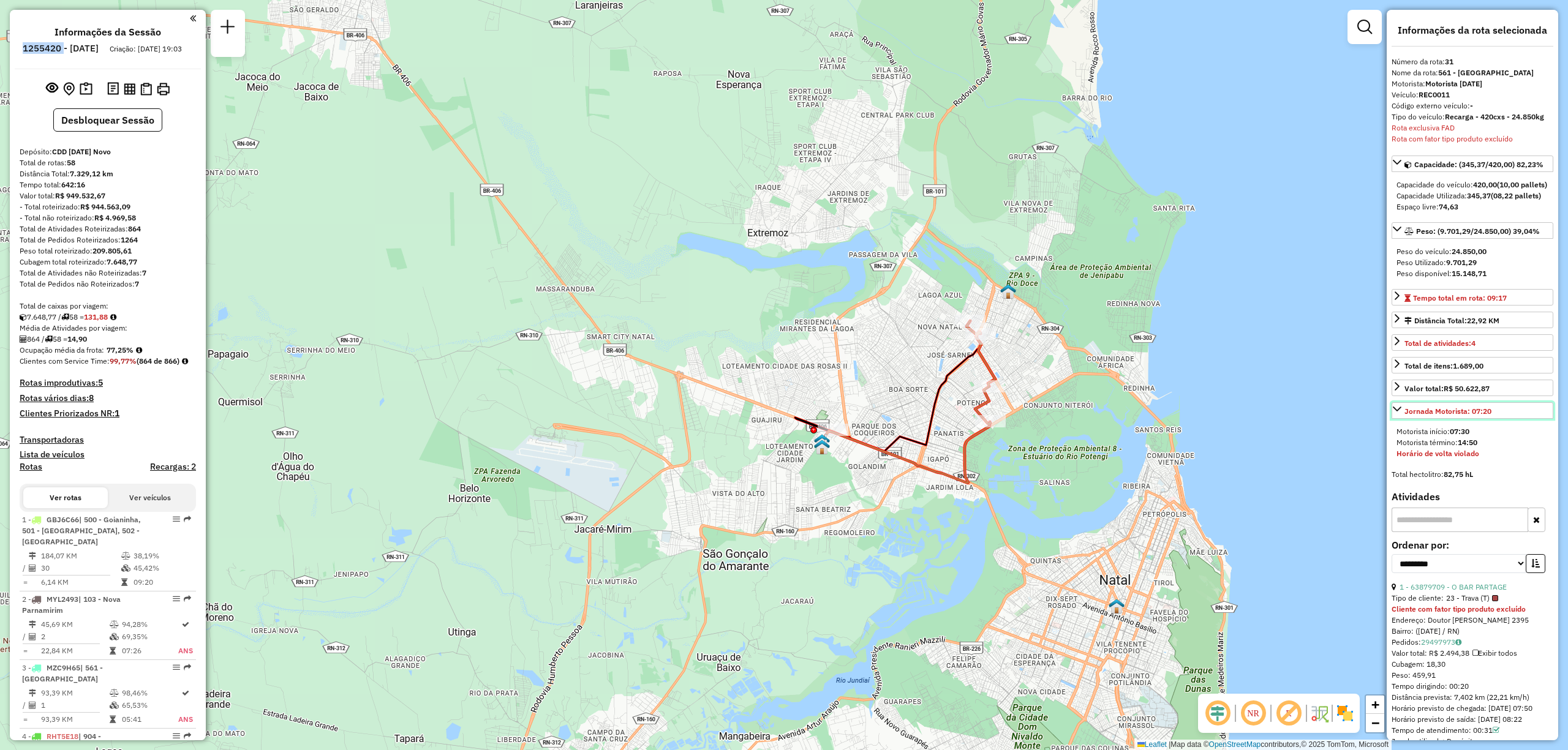
copy h6 "1255420"
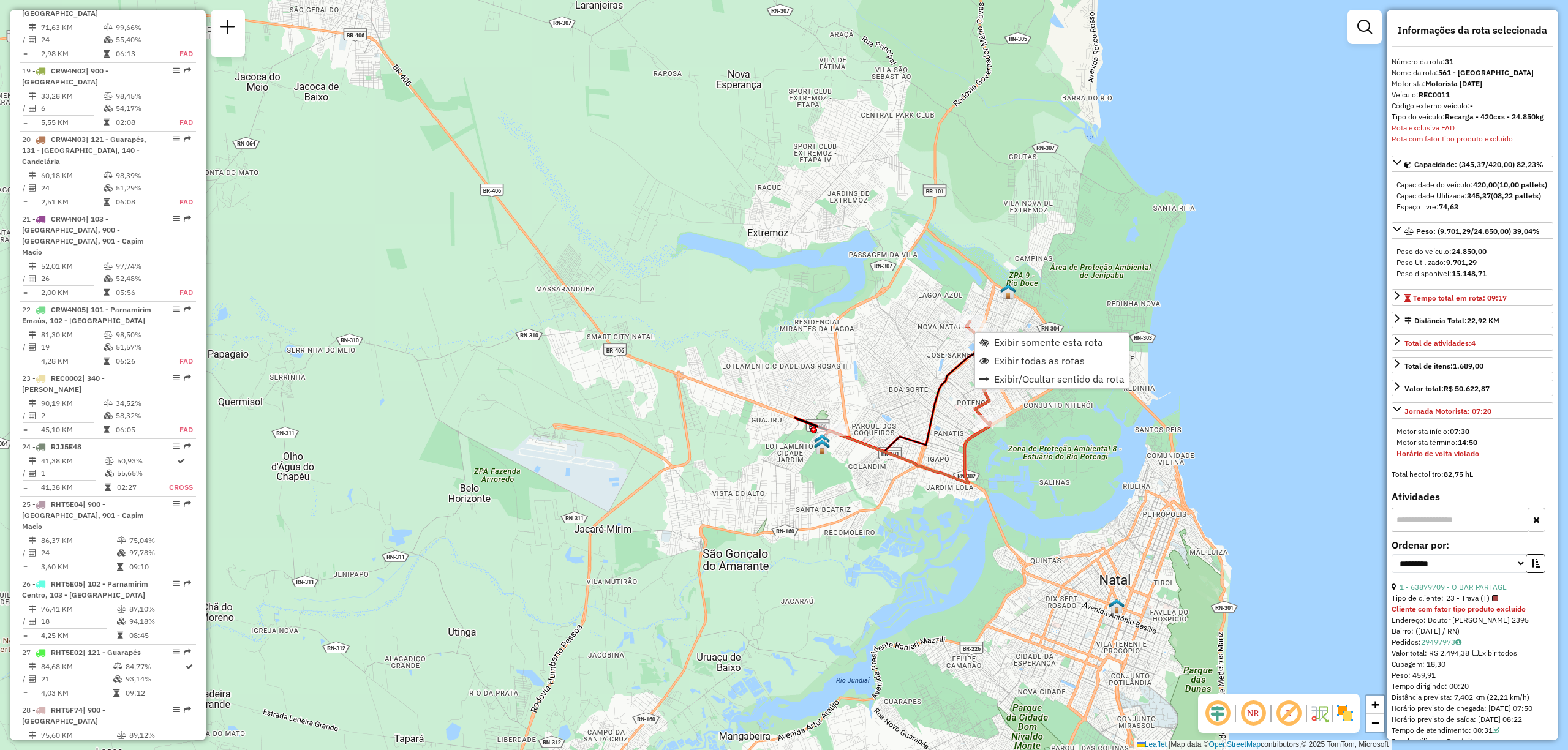
scroll to position [2665, 0]
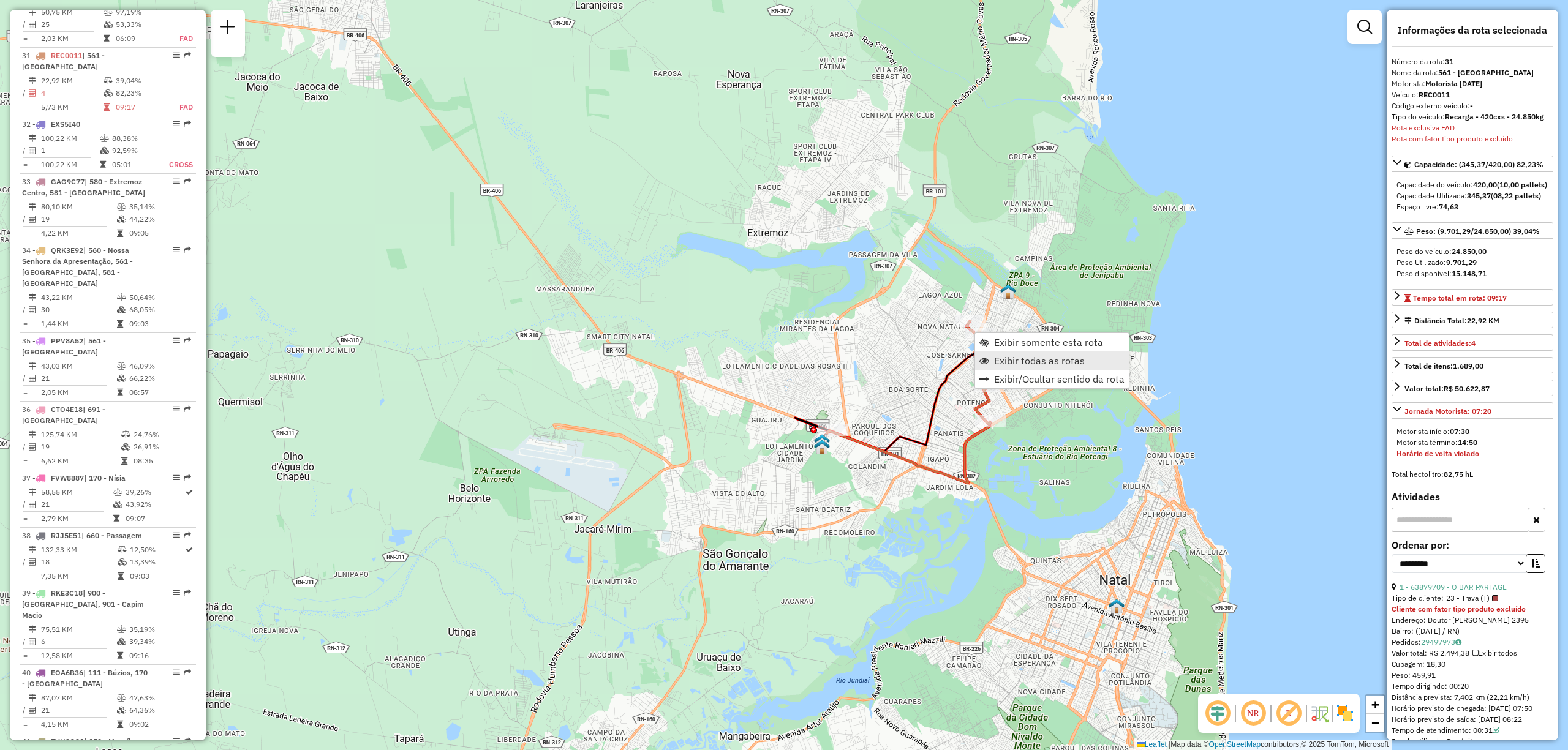
click at [1050, 360] on span "Exibir todas as rotas" at bounding box center [1039, 361] width 91 height 10
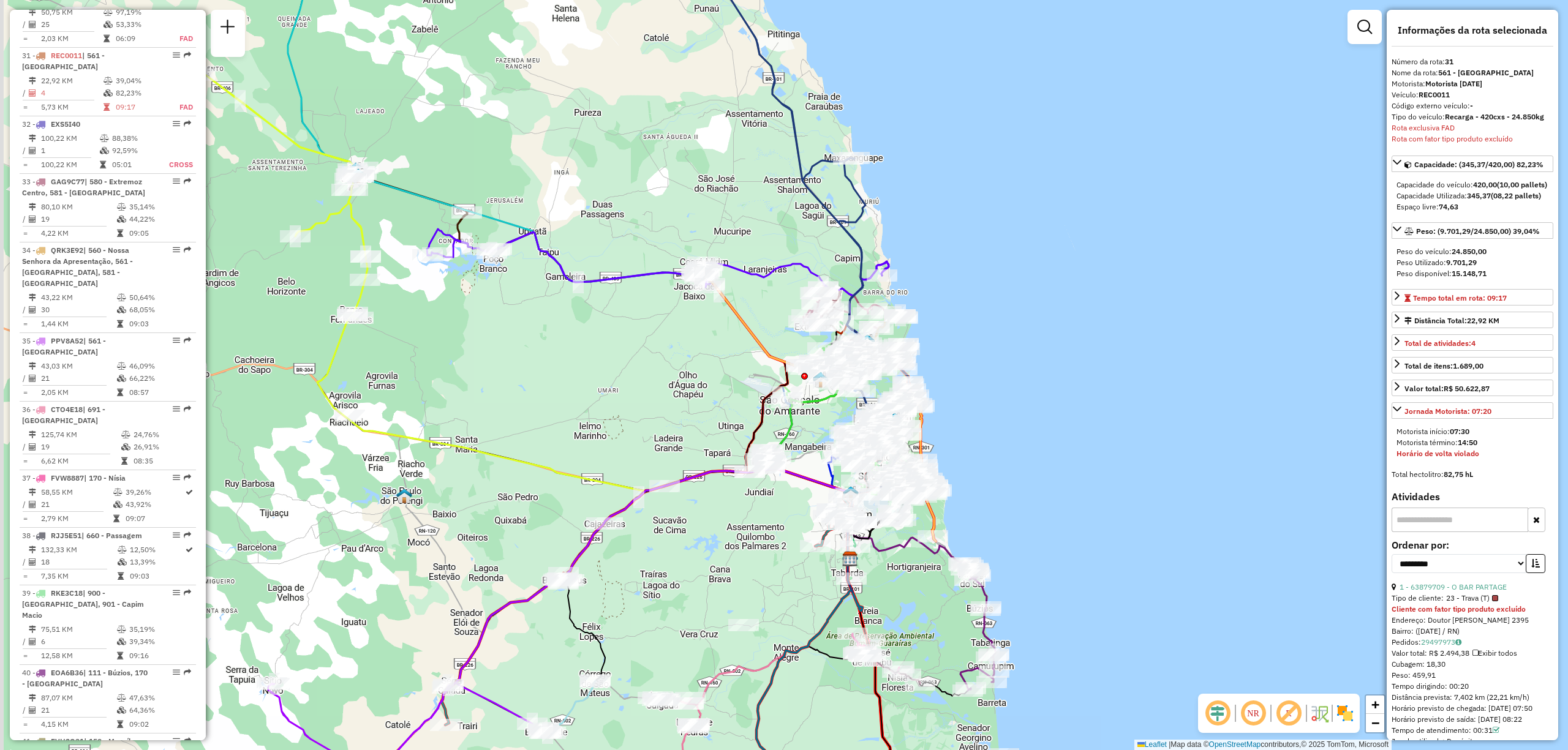
drag, startPoint x: 573, startPoint y: 343, endPoint x: 1076, endPoint y: 354, distance: 503.1
click at [1038, 365] on div "Janela de atendimento Grade de atendimento Capacidade Transportadoras Veículos …" at bounding box center [784, 375] width 1568 height 750
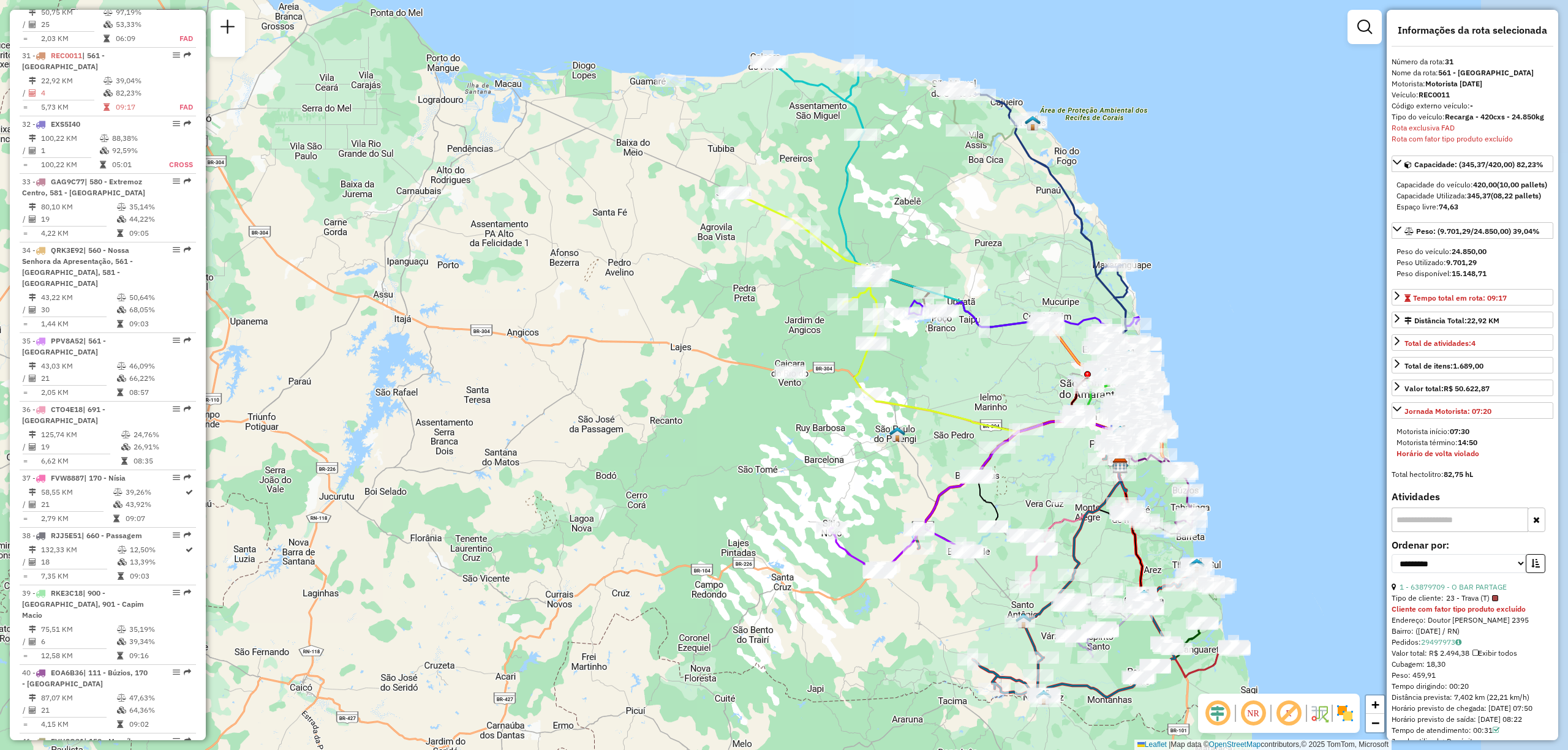
drag, startPoint x: 1004, startPoint y: 547, endPoint x: 885, endPoint y: 491, distance: 131.5
click at [885, 492] on div "Janela de atendimento Grade de atendimento Capacidade Transportadoras Veículos …" at bounding box center [784, 375] width 1568 height 750
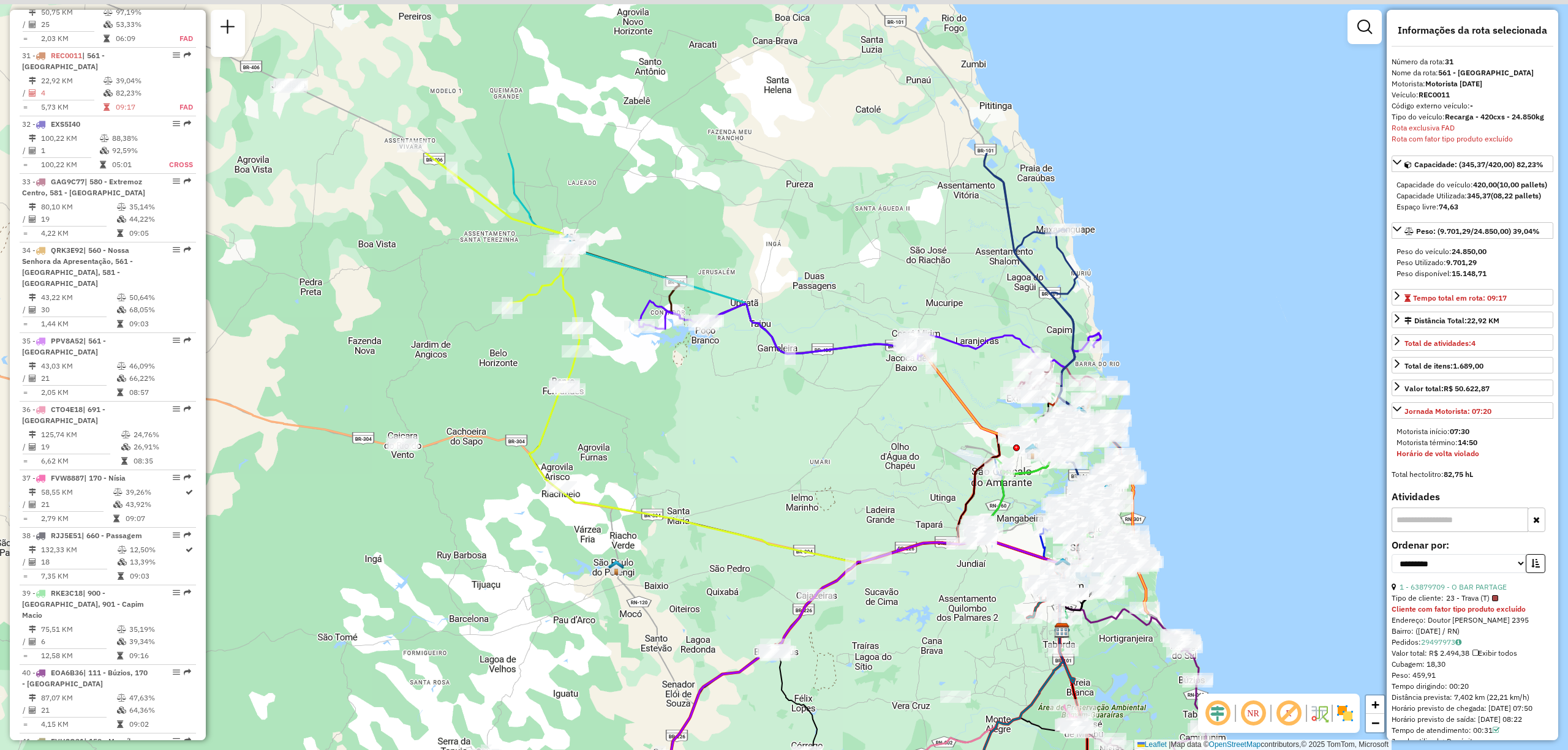
drag, startPoint x: 1088, startPoint y: 387, endPoint x: 883, endPoint y: 338, distance: 210.8
click at [979, 534] on div "Janela de atendimento Grade de atendimento Capacidade Transportadoras Veículos …" at bounding box center [784, 375] width 1568 height 750
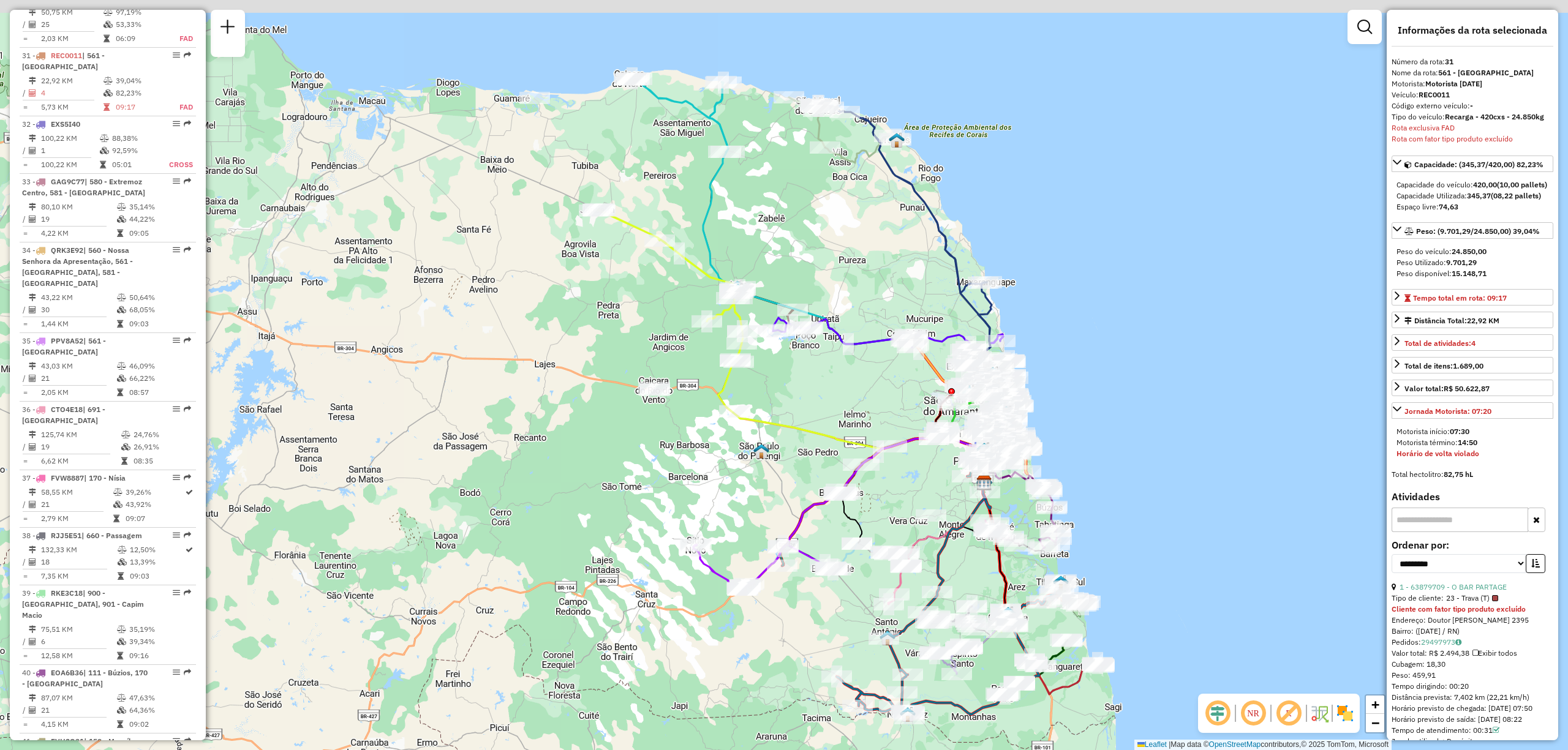
drag, startPoint x: 775, startPoint y: 165, endPoint x: 889, endPoint y: 289, distance: 168.4
click at [889, 289] on div "Janela de atendimento Grade de atendimento Capacidade Transportadoras Veículos …" at bounding box center [784, 375] width 1568 height 750
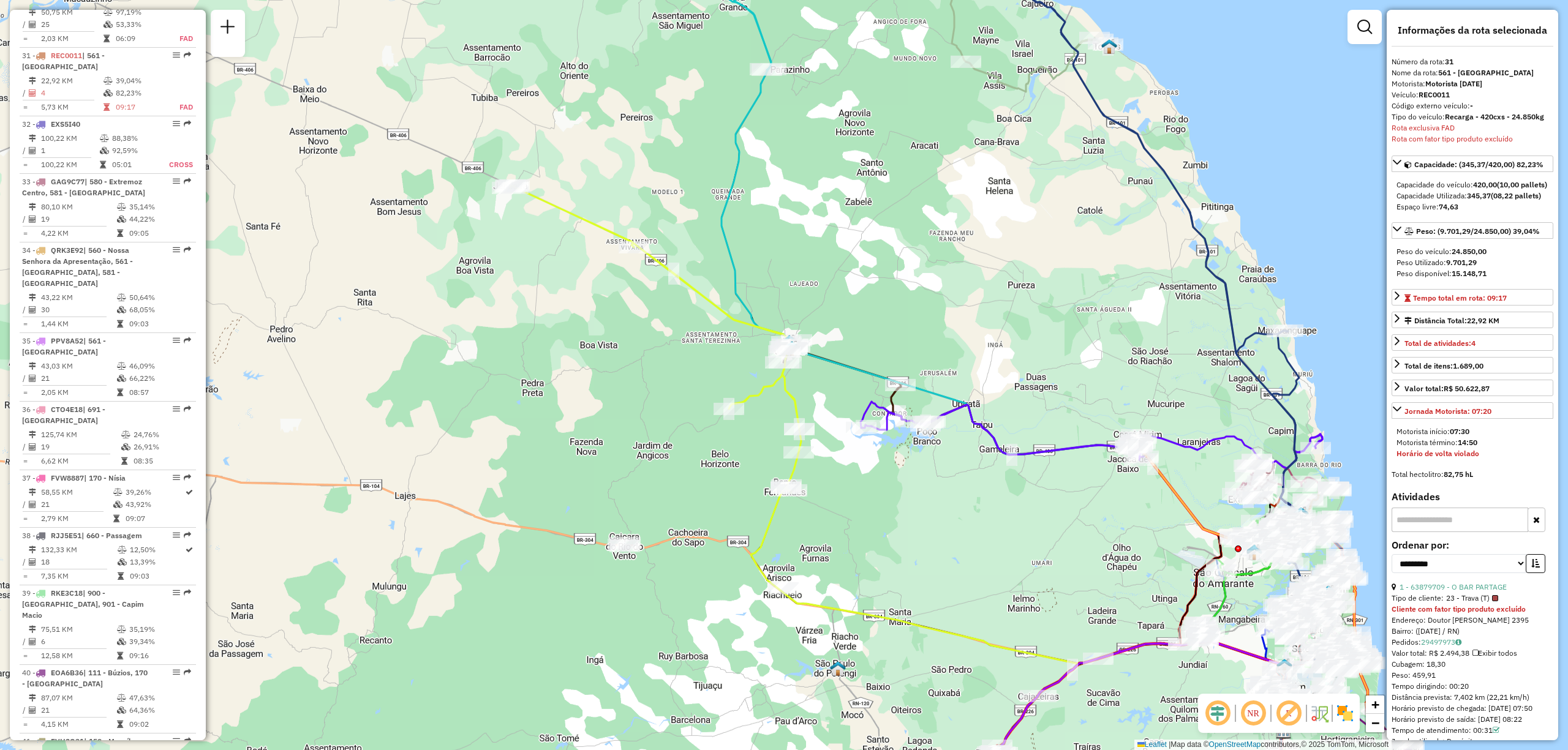
drag, startPoint x: 1147, startPoint y: 566, endPoint x: 805, endPoint y: 297, distance: 435.1
click at [806, 309] on div "Janela de atendimento Grade de atendimento Capacidade Transportadoras Veículos …" at bounding box center [784, 375] width 1568 height 750
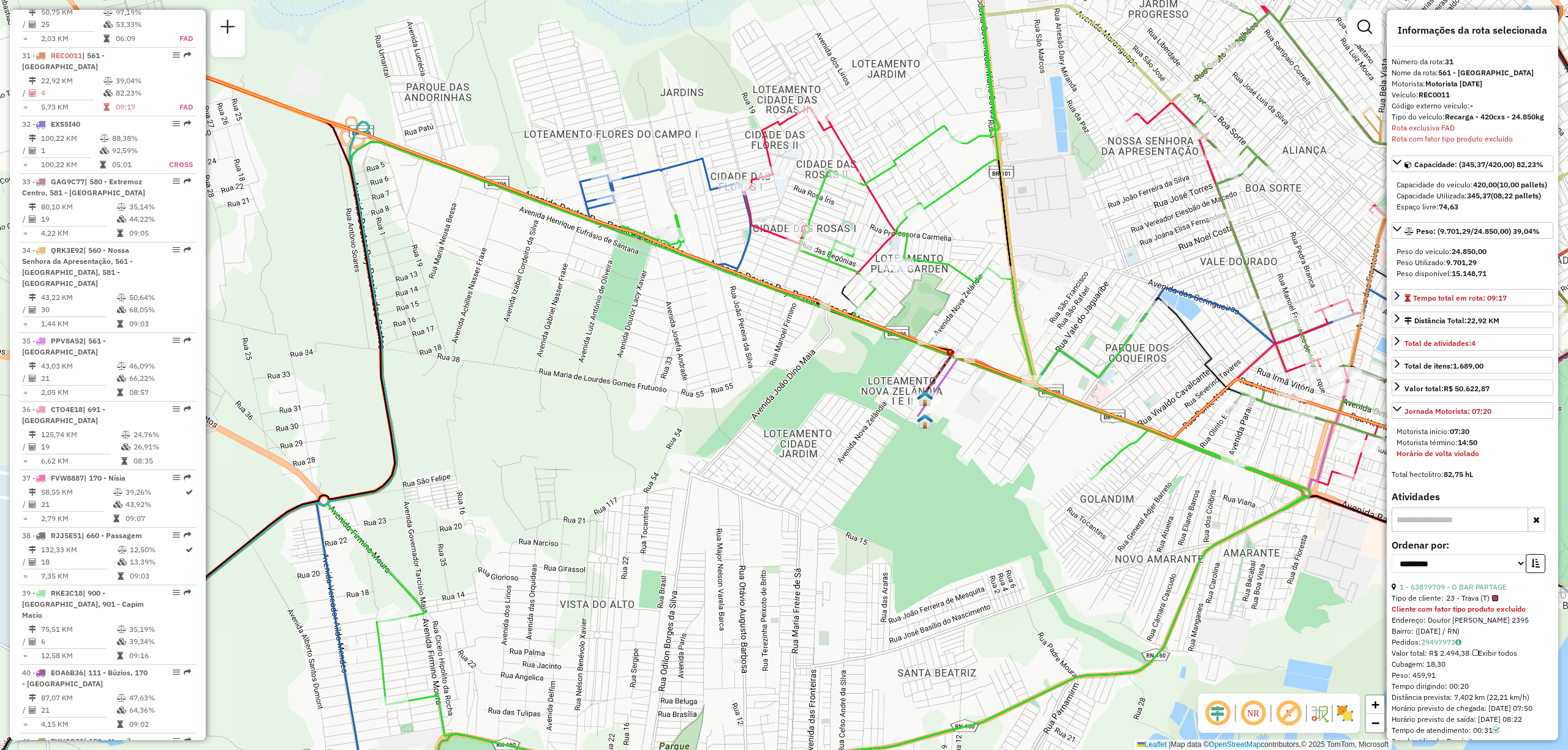
drag, startPoint x: 855, startPoint y: 315, endPoint x: 846, endPoint y: 415, distance: 100.4
click at [846, 415] on div "Janela de atendimento Grade de atendimento Capacidade Transportadoras Veículos …" at bounding box center [784, 375] width 1568 height 750
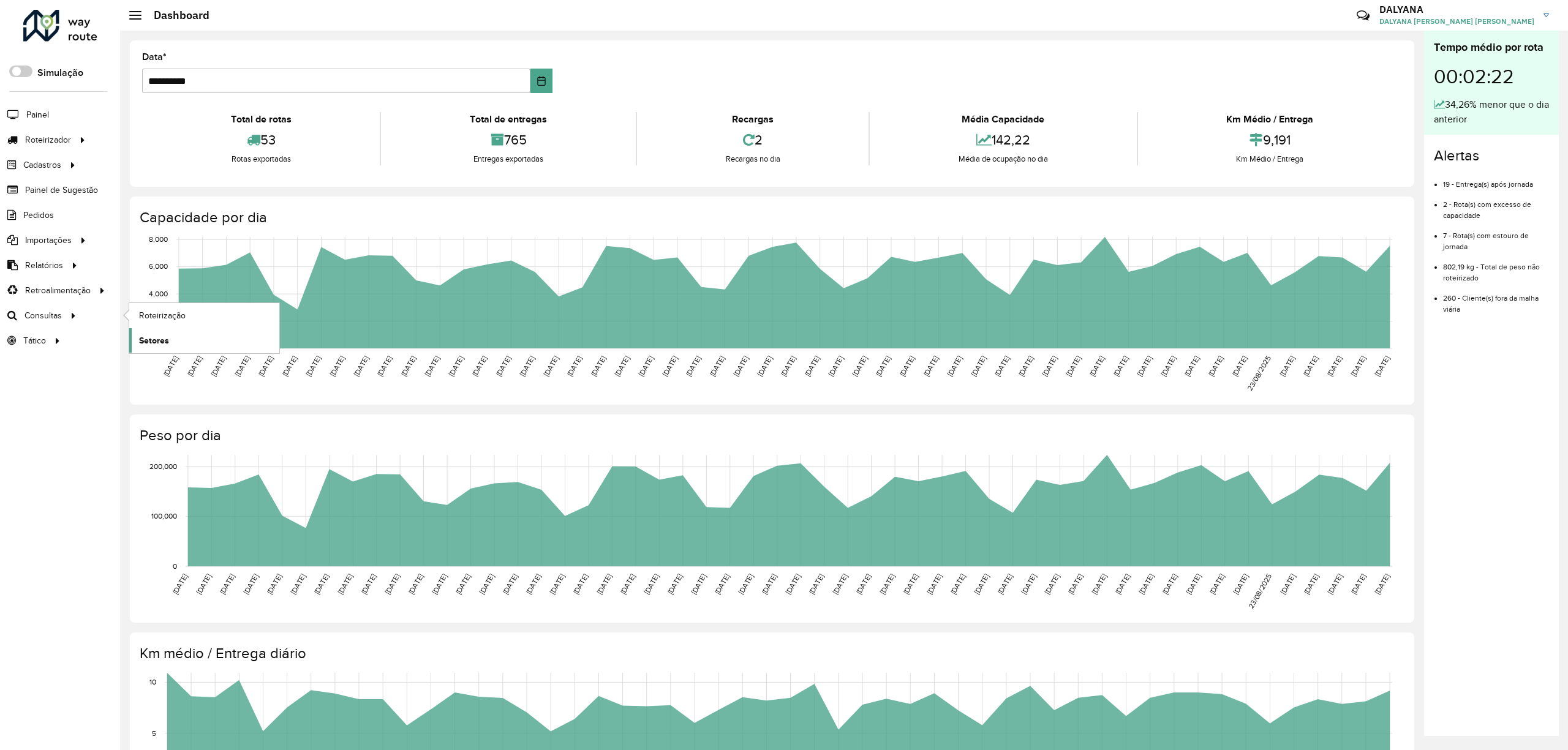
click at [160, 343] on span "Setores" at bounding box center [154, 340] width 30 height 13
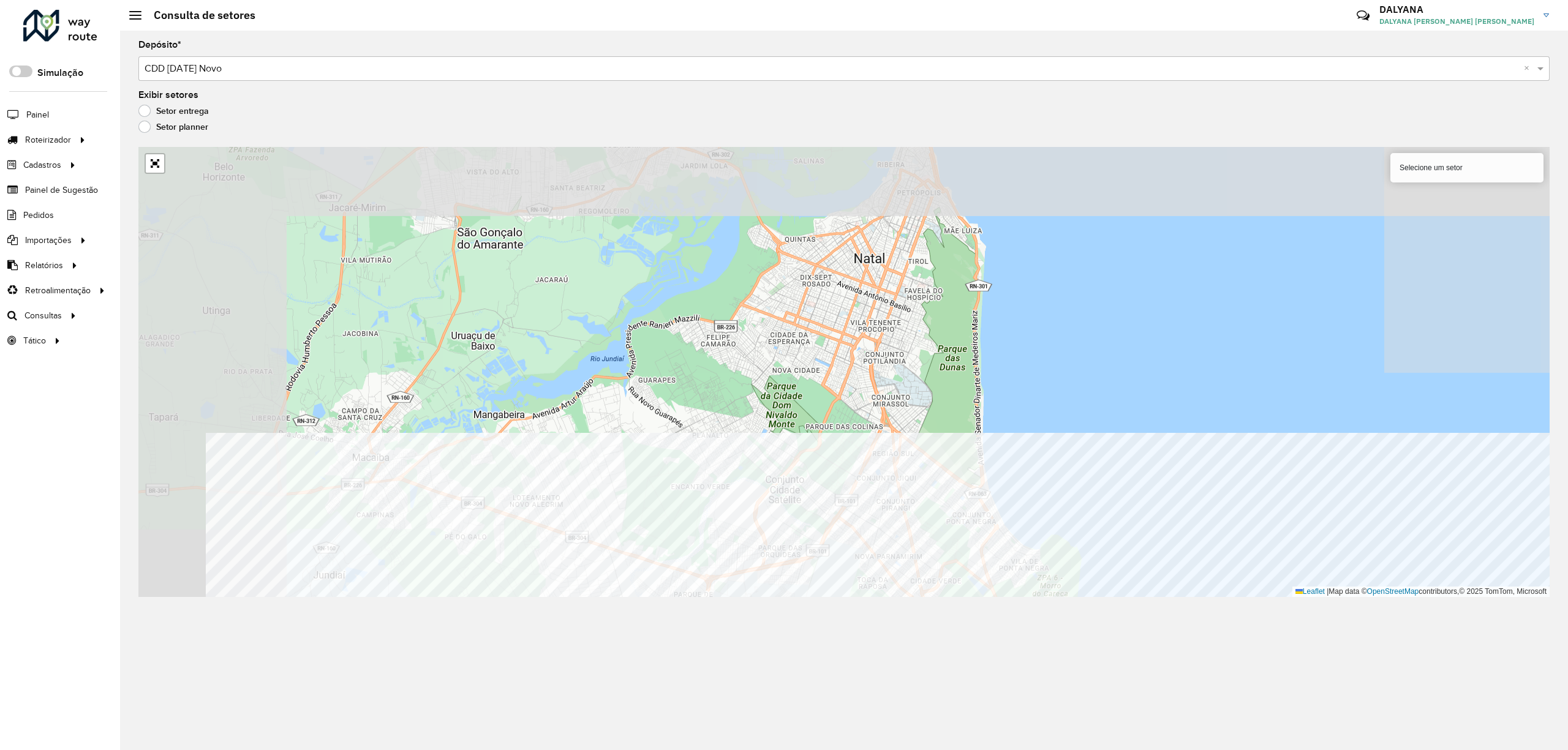
click at [808, 636] on div "Depósito * Selecione um depósito × CDD Natal Novo × Exibir setores Setor entreg…" at bounding box center [844, 390] width 1448 height 719
